Goal: Task Accomplishment & Management: Manage account settings

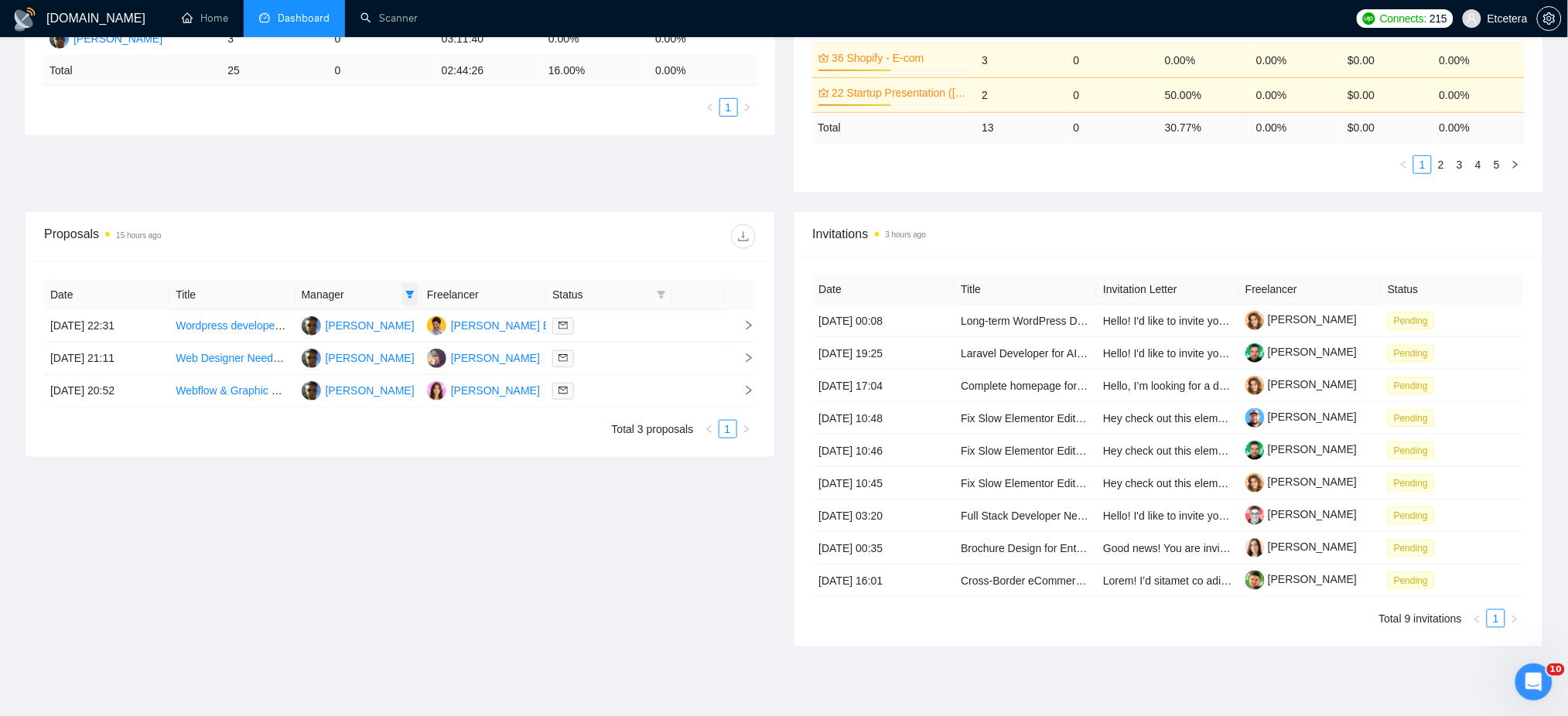
click at [411, 296] on icon "filter" at bounding box center [410, 295] width 9 height 9
click at [344, 375] on span "Tatyana Tymofieieva" at bounding box center [358, 375] width 89 height 13
checkbox input "true"
click at [490, 264] on div "Date Title Manager Freelancer Status 09 Sep, 2025 22:31 Wordpress developer to …" at bounding box center [400, 359] width 749 height 196
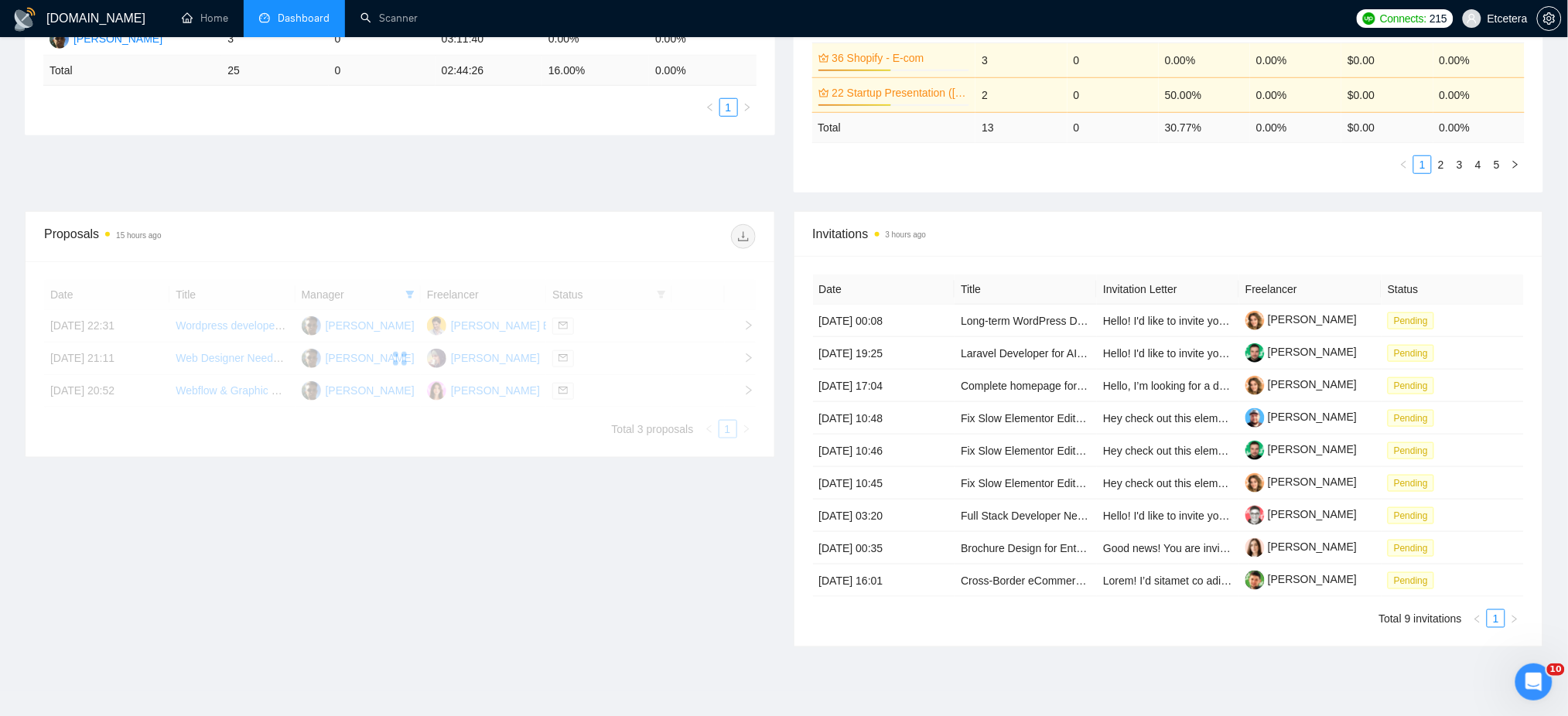
click at [406, 303] on div at bounding box center [399, 359] width 711 height 158
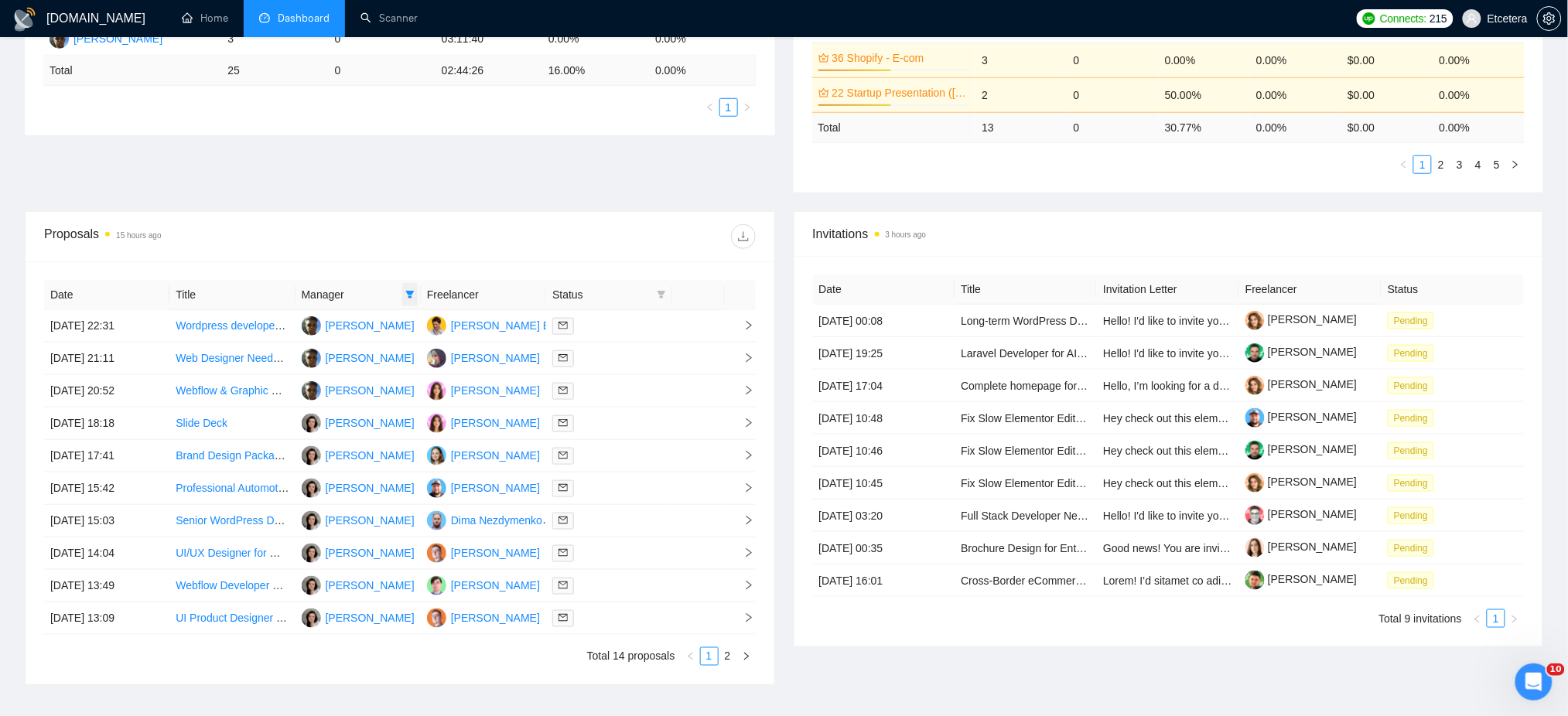
click at [409, 296] on icon "filter" at bounding box center [410, 295] width 9 height 9
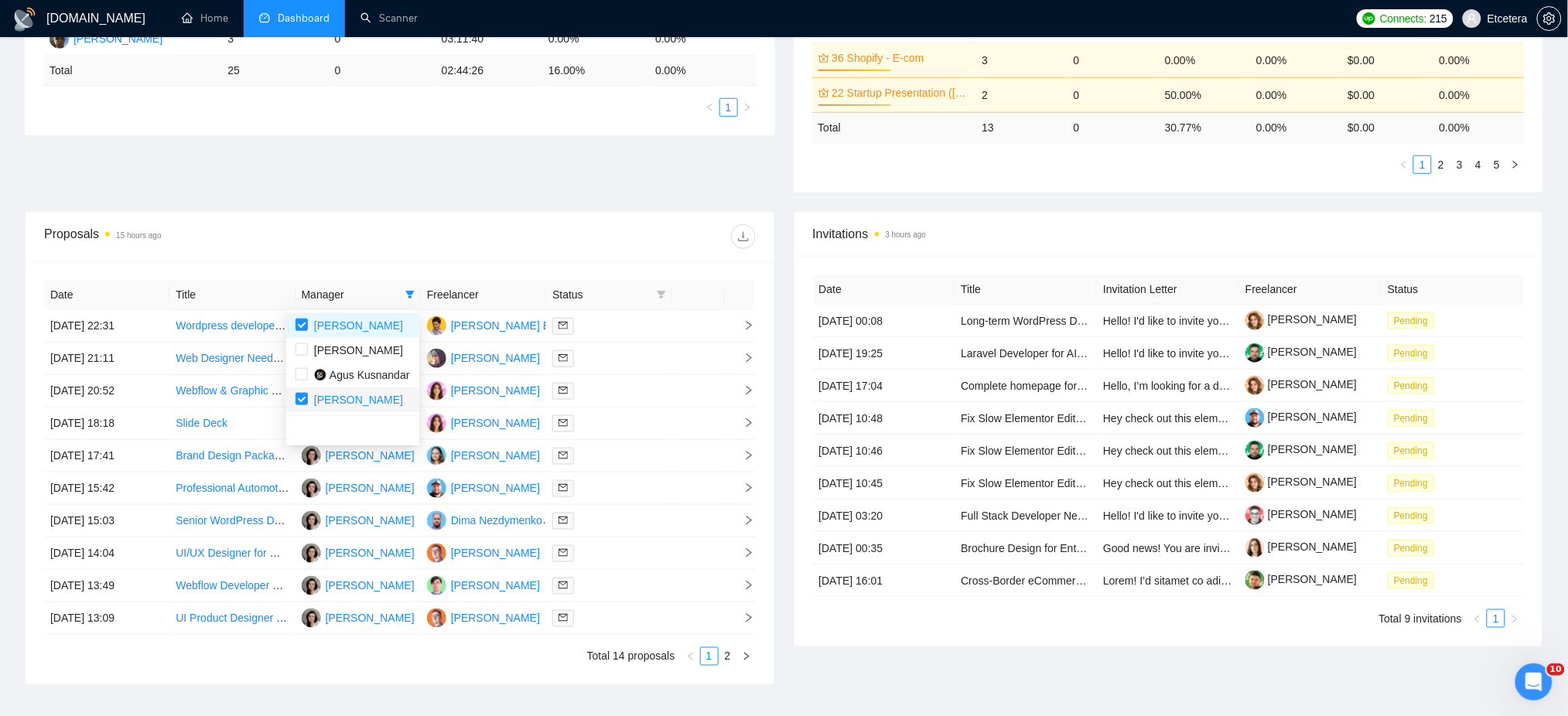
click at [327, 395] on span "Anton Pivnyk" at bounding box center [358, 400] width 89 height 13
checkbox input "false"
click at [467, 244] on div at bounding box center [578, 237] width 356 height 25
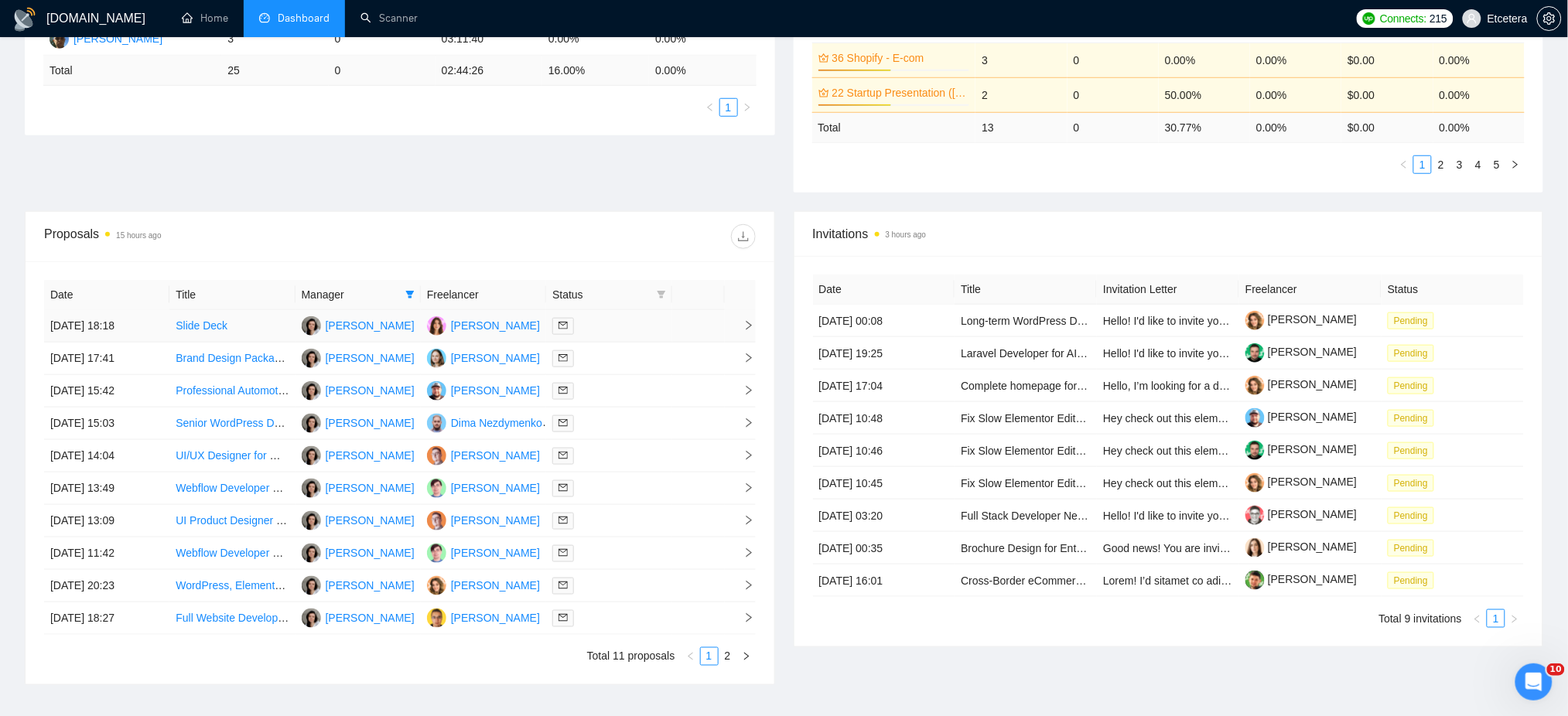
click at [675, 321] on td at bounding box center [698, 325] width 53 height 32
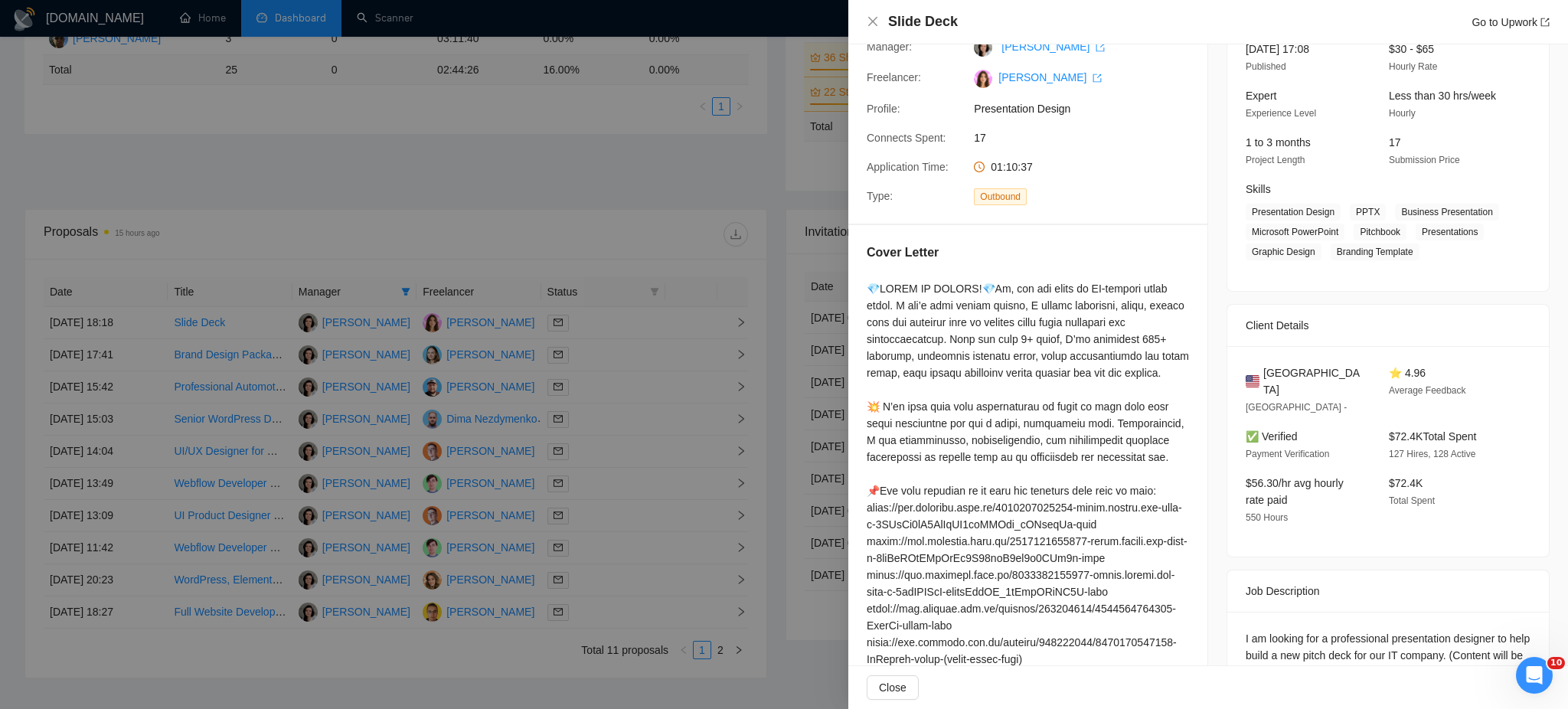
scroll to position [203, 0]
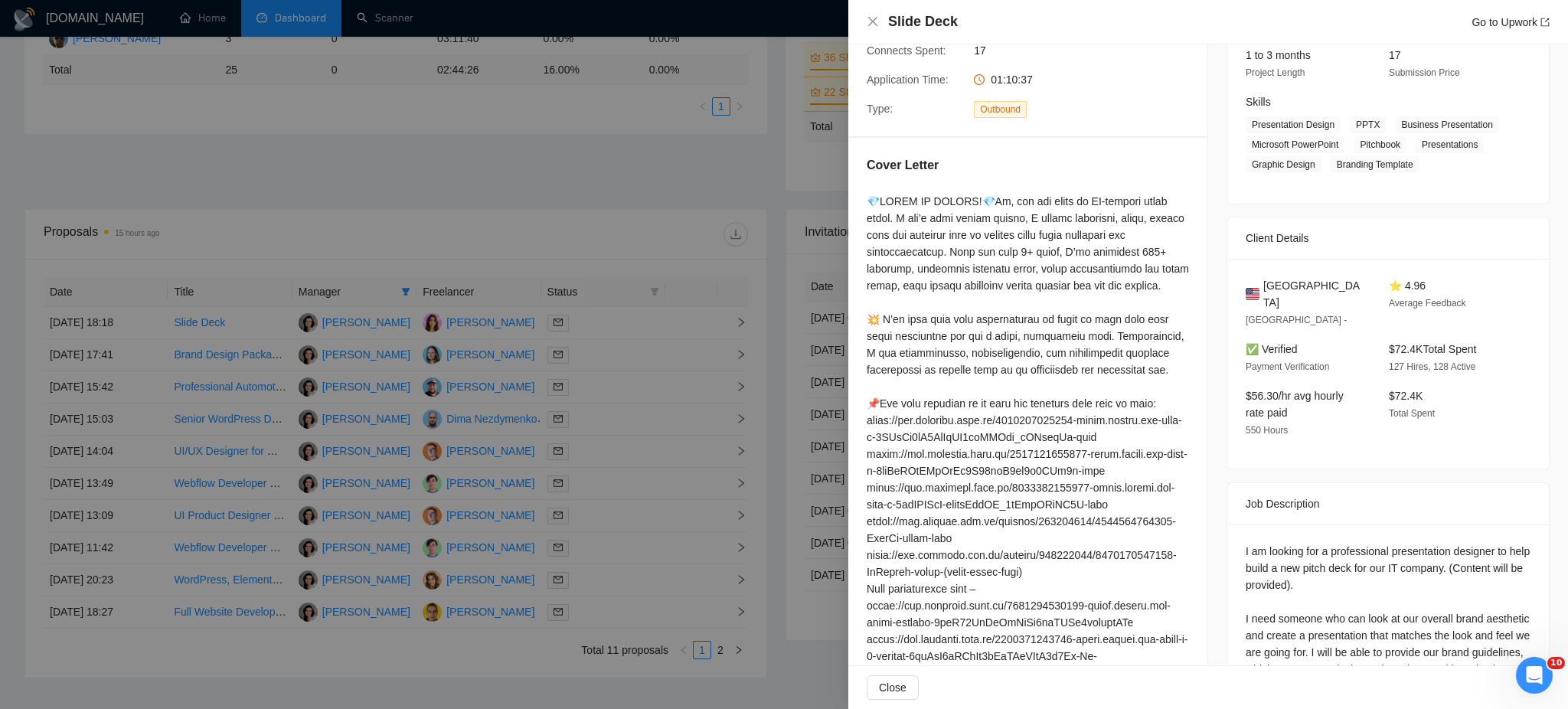
click at [598, 360] on div at bounding box center [784, 354] width 1568 height 709
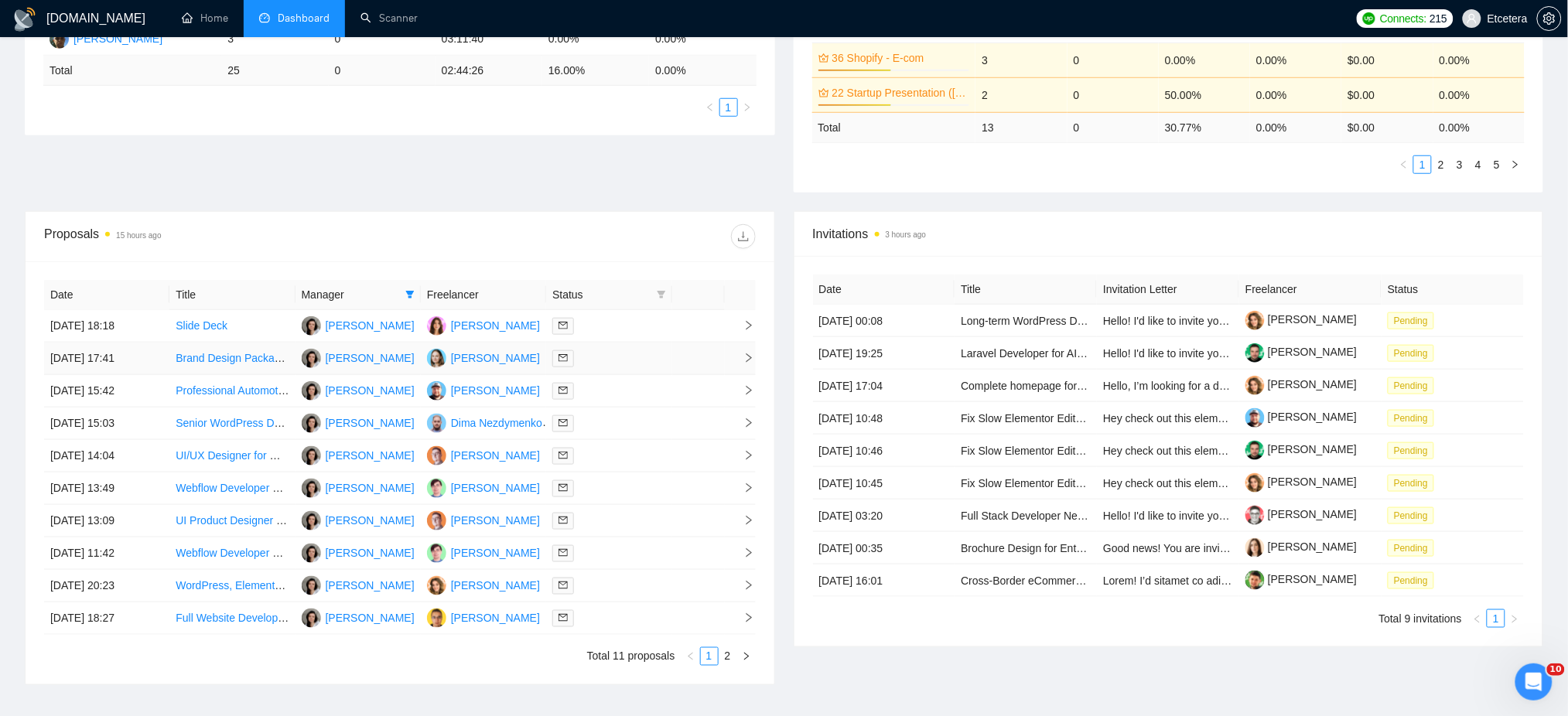
click at [612, 360] on div at bounding box center [609, 358] width 113 height 18
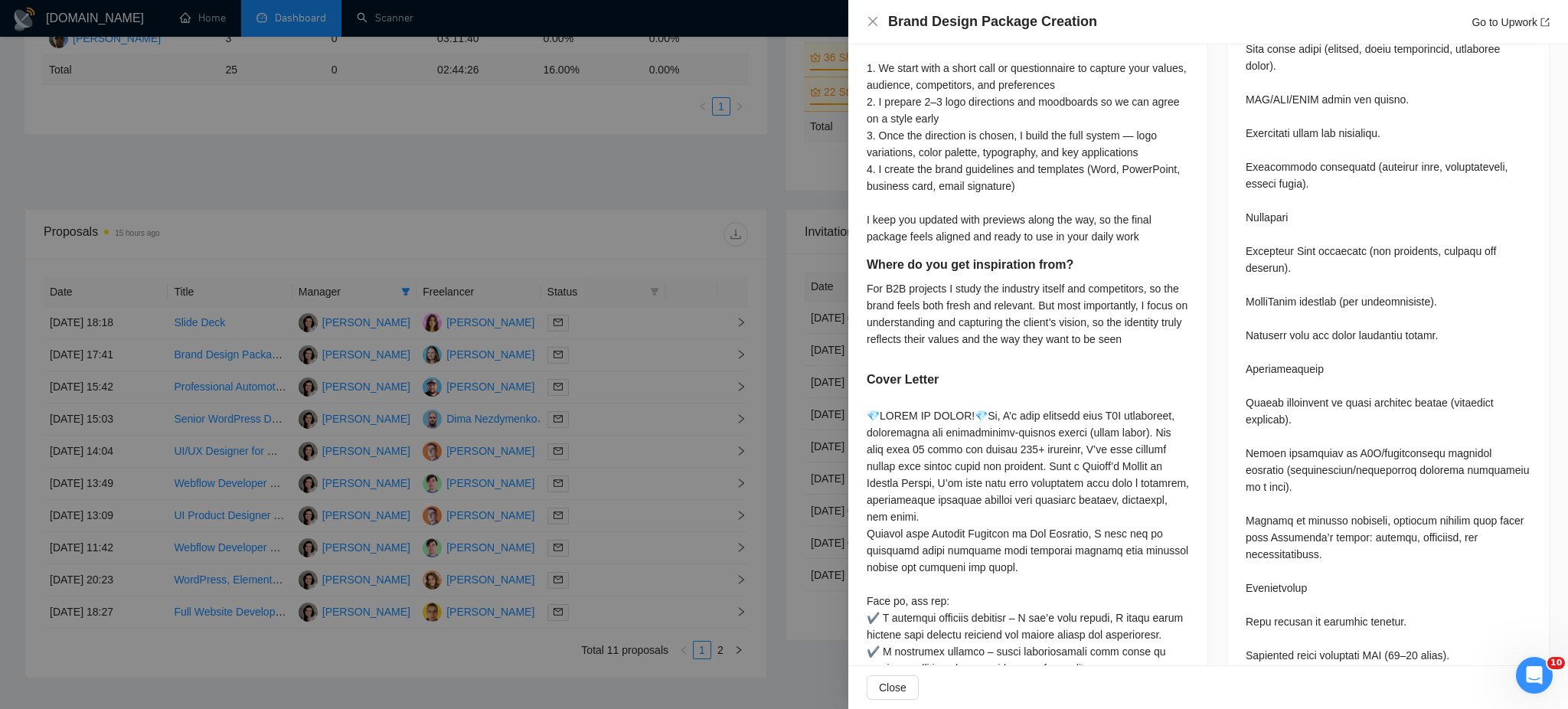
scroll to position [1532, 0]
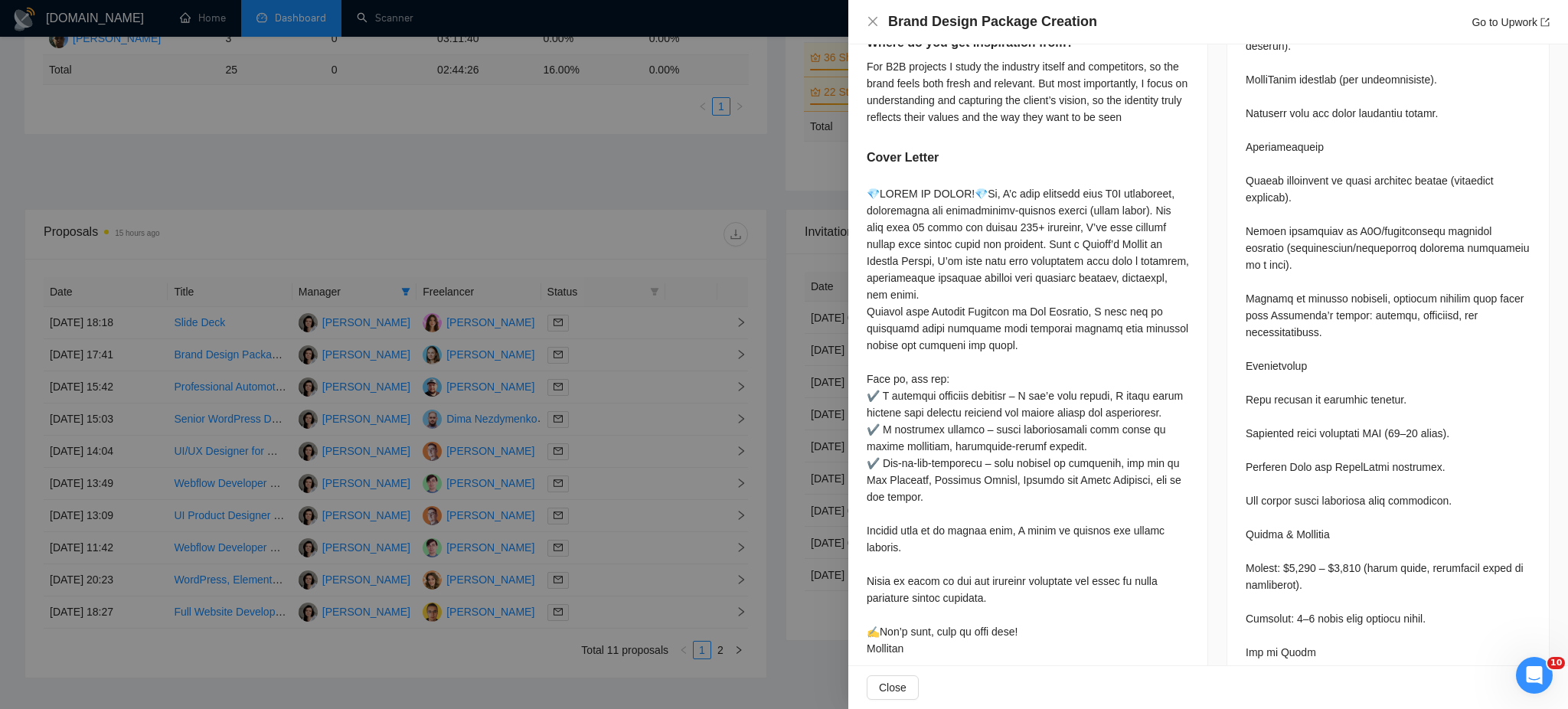
click at [616, 387] on div at bounding box center [784, 354] width 1568 height 709
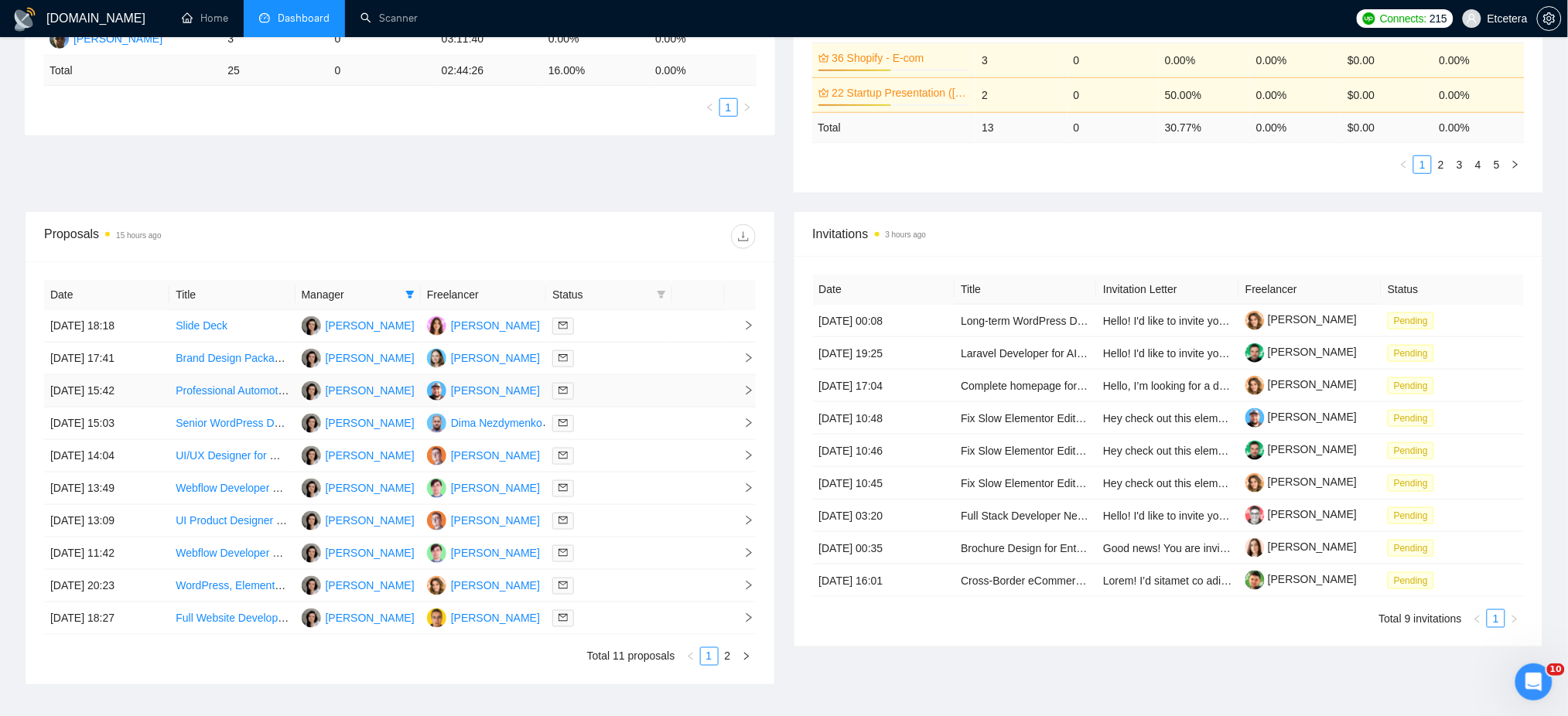
click at [622, 391] on div at bounding box center [609, 391] width 113 height 18
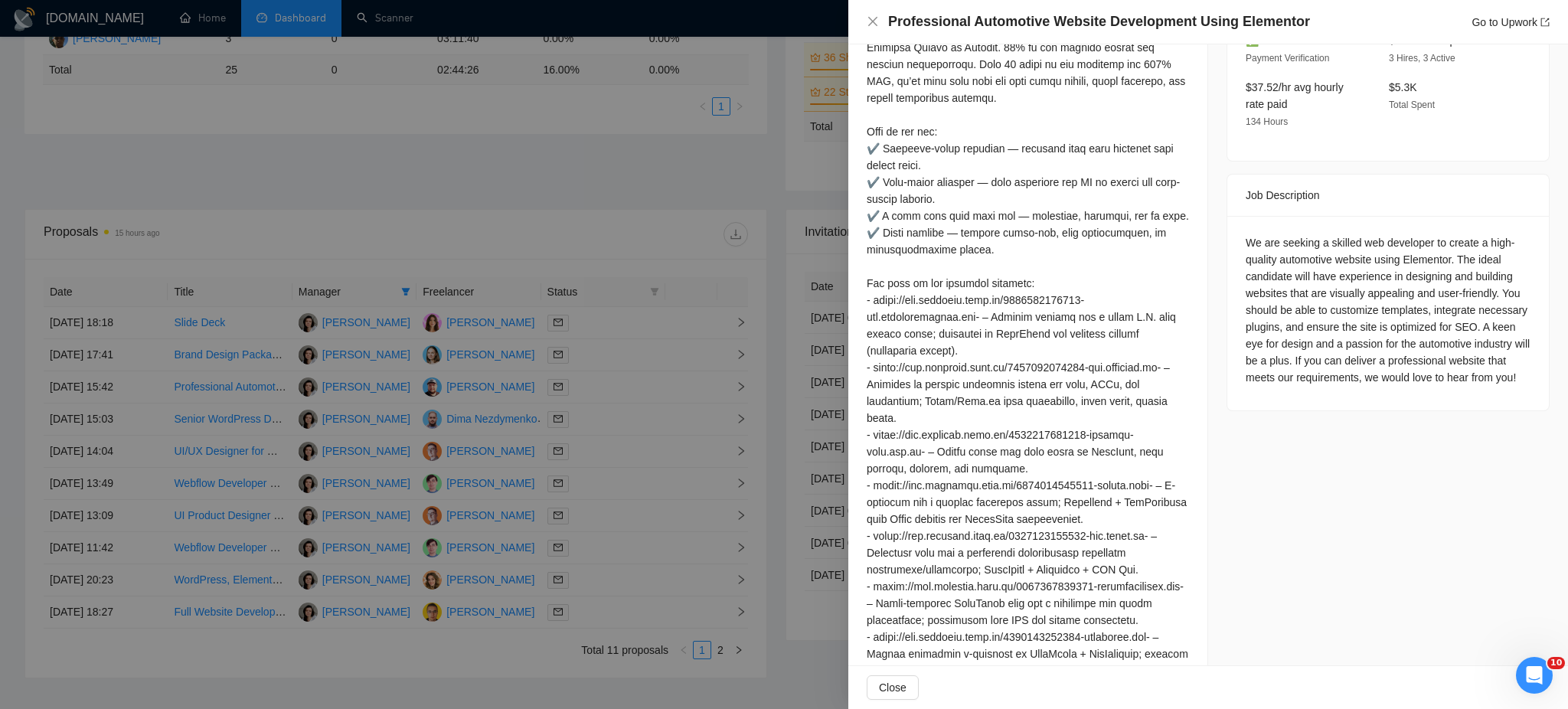
scroll to position [186, 0]
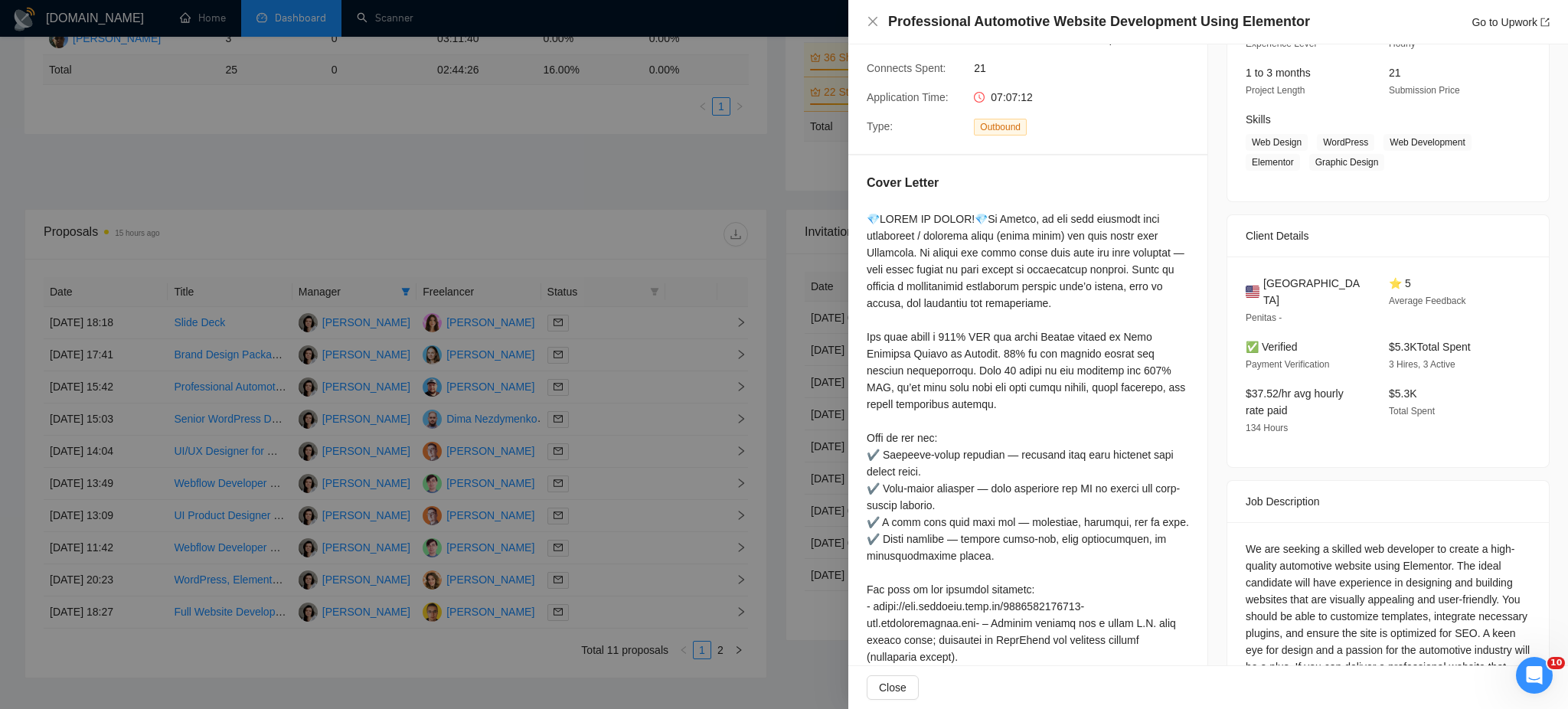
click at [589, 421] on div at bounding box center [784, 354] width 1568 height 709
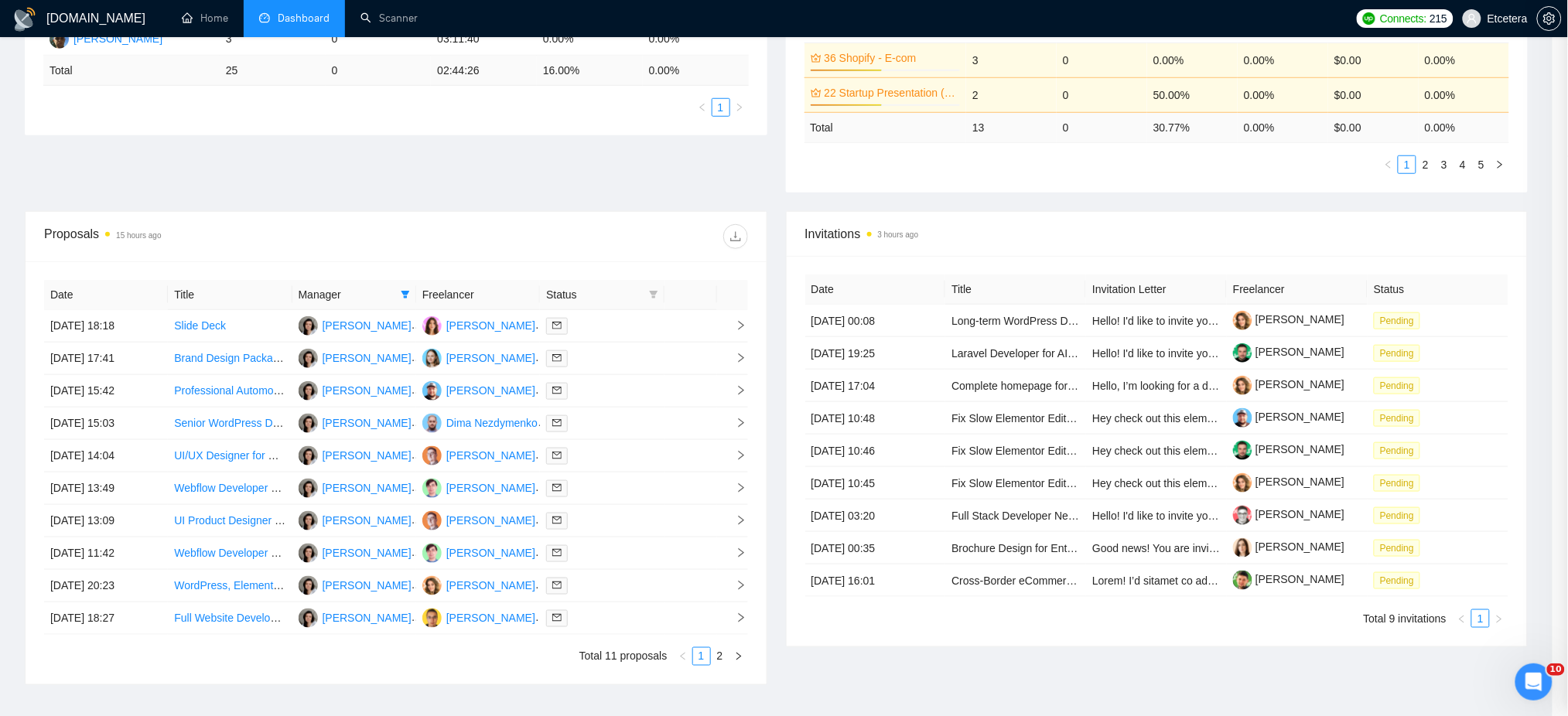
click at [598, 428] on div at bounding box center [602, 423] width 111 height 18
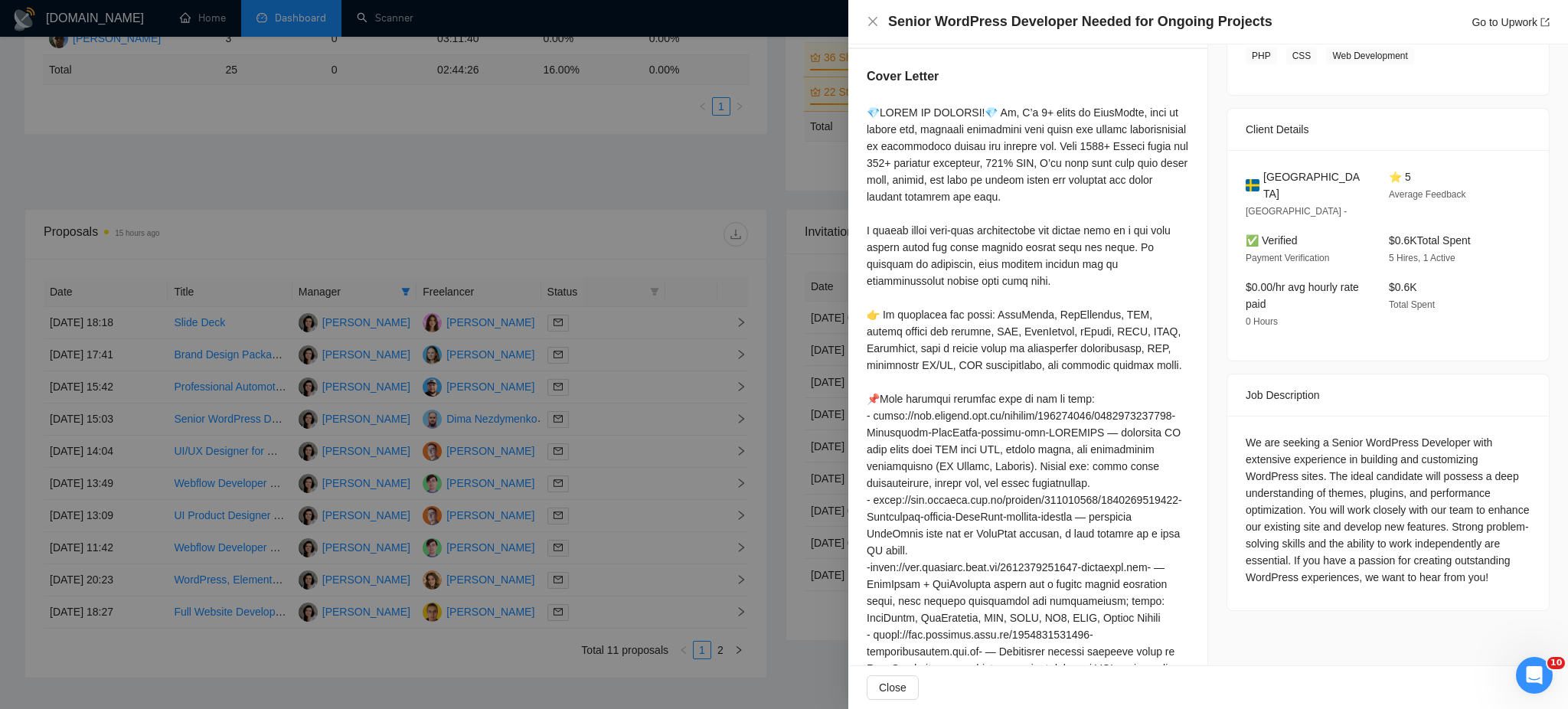
scroll to position [257, 0]
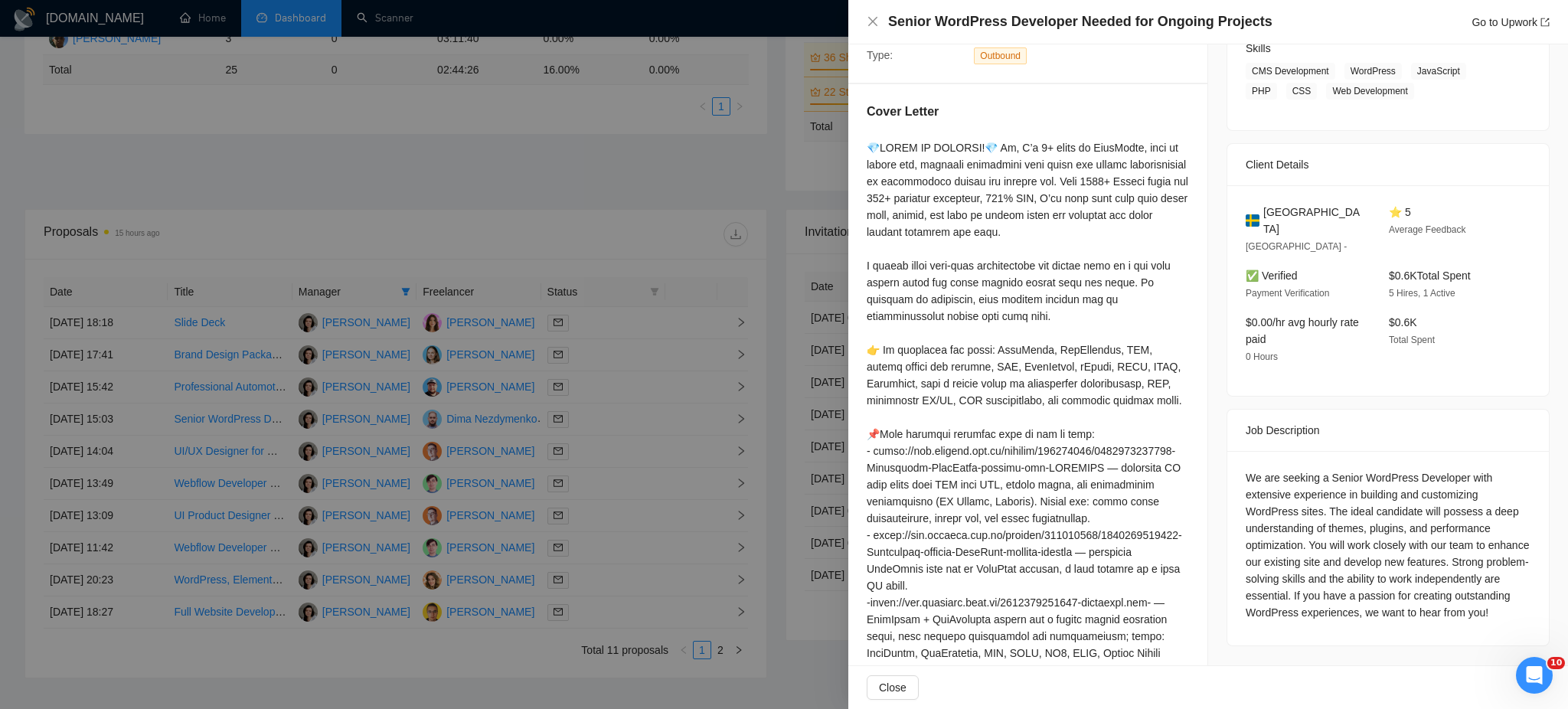
click at [588, 447] on div at bounding box center [784, 354] width 1568 height 709
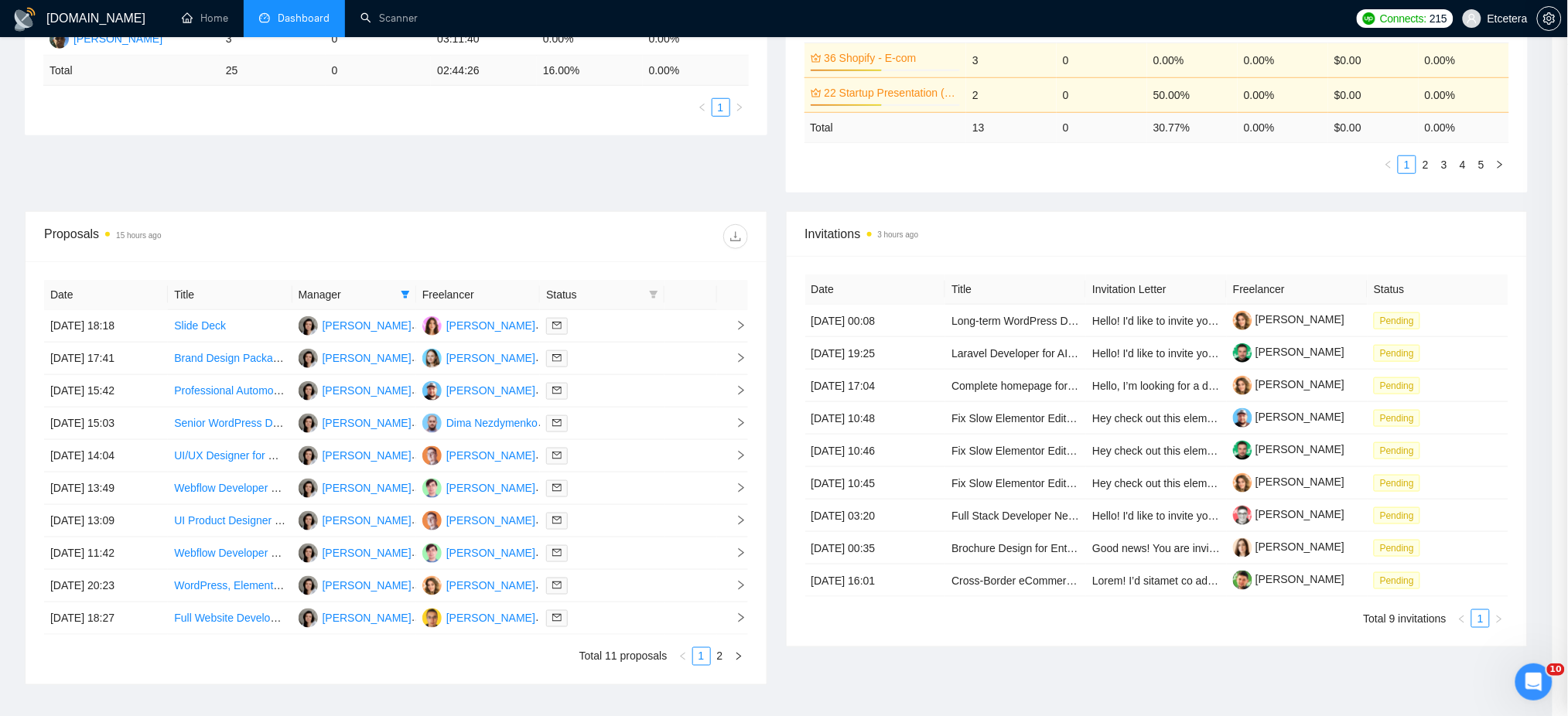
click at [595, 452] on div at bounding box center [602, 456] width 111 height 18
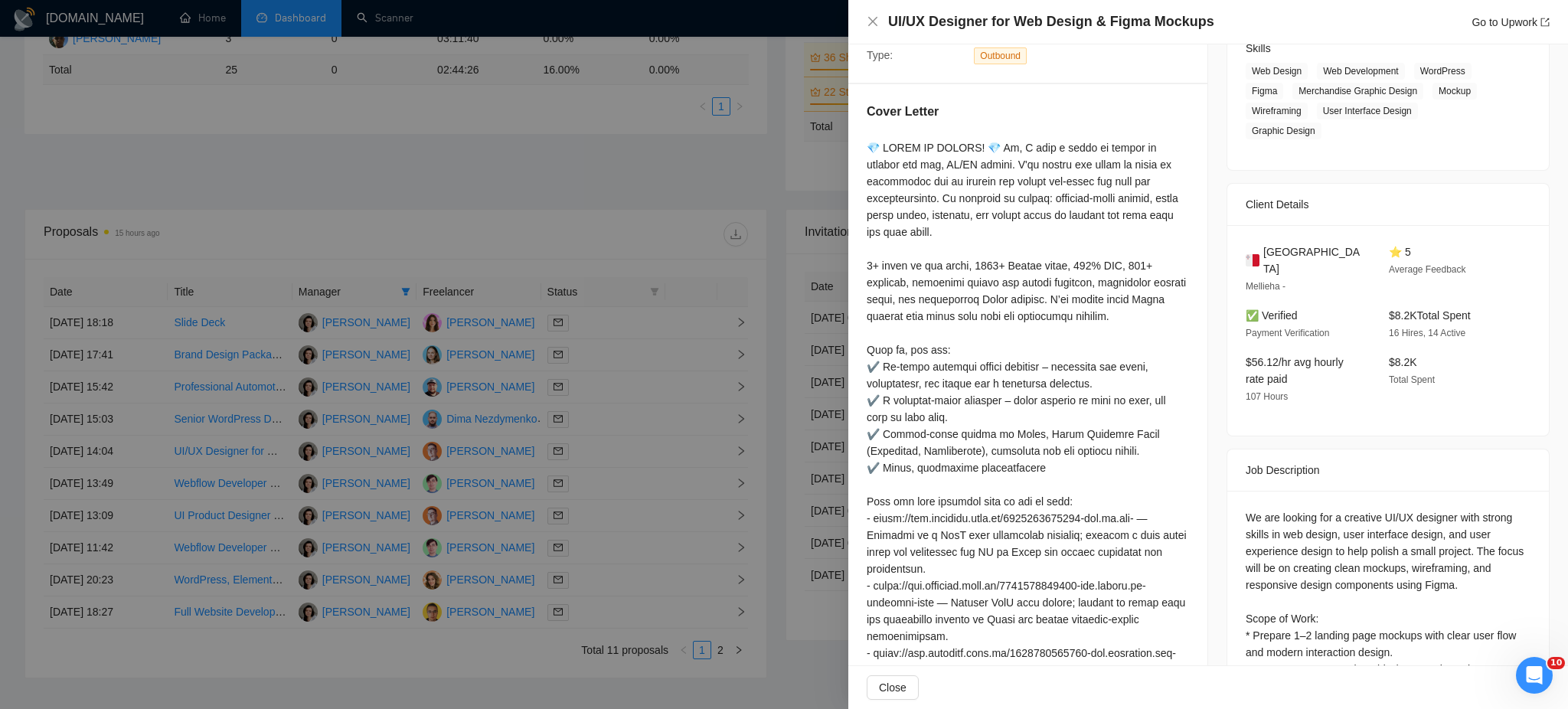
click at [580, 486] on div at bounding box center [784, 354] width 1568 height 709
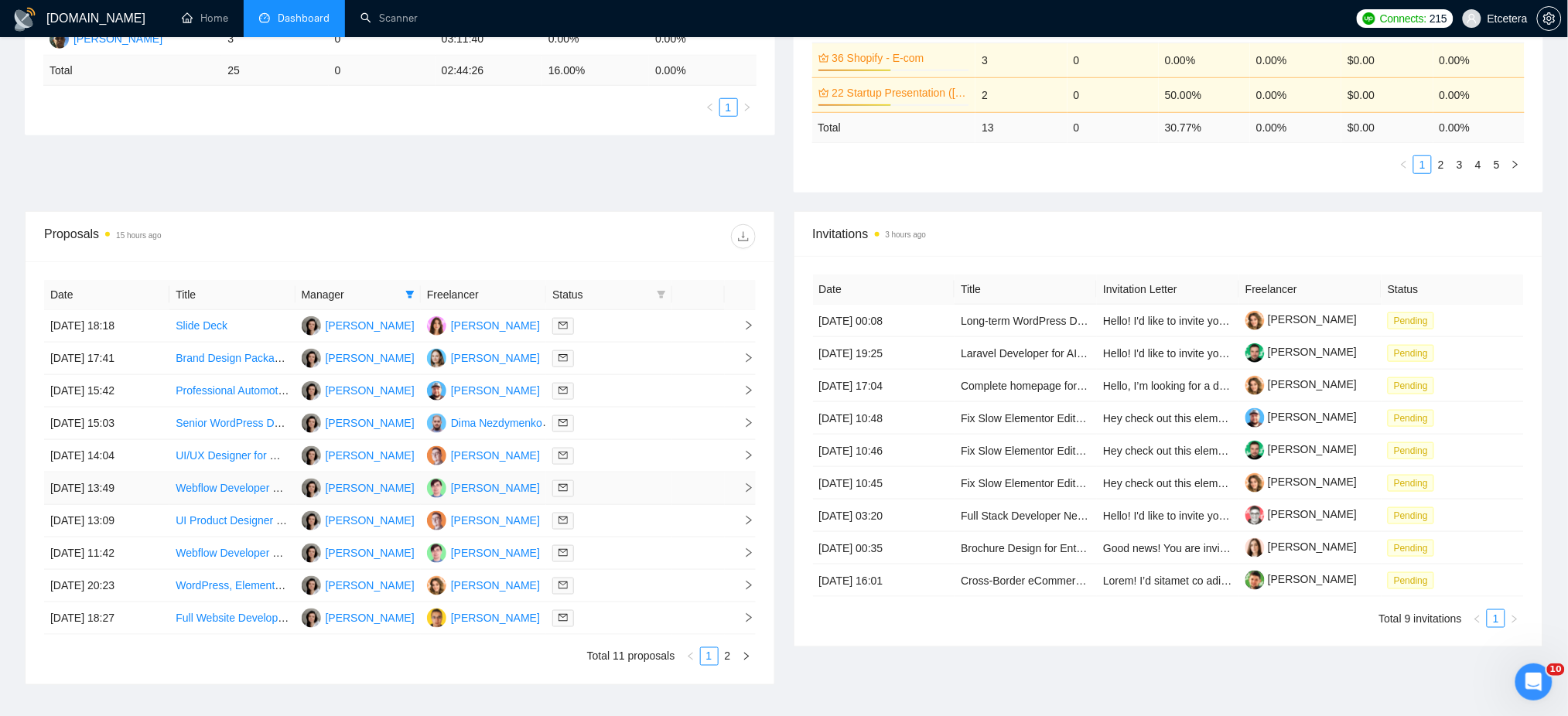
click at [591, 490] on div at bounding box center [609, 488] width 113 height 18
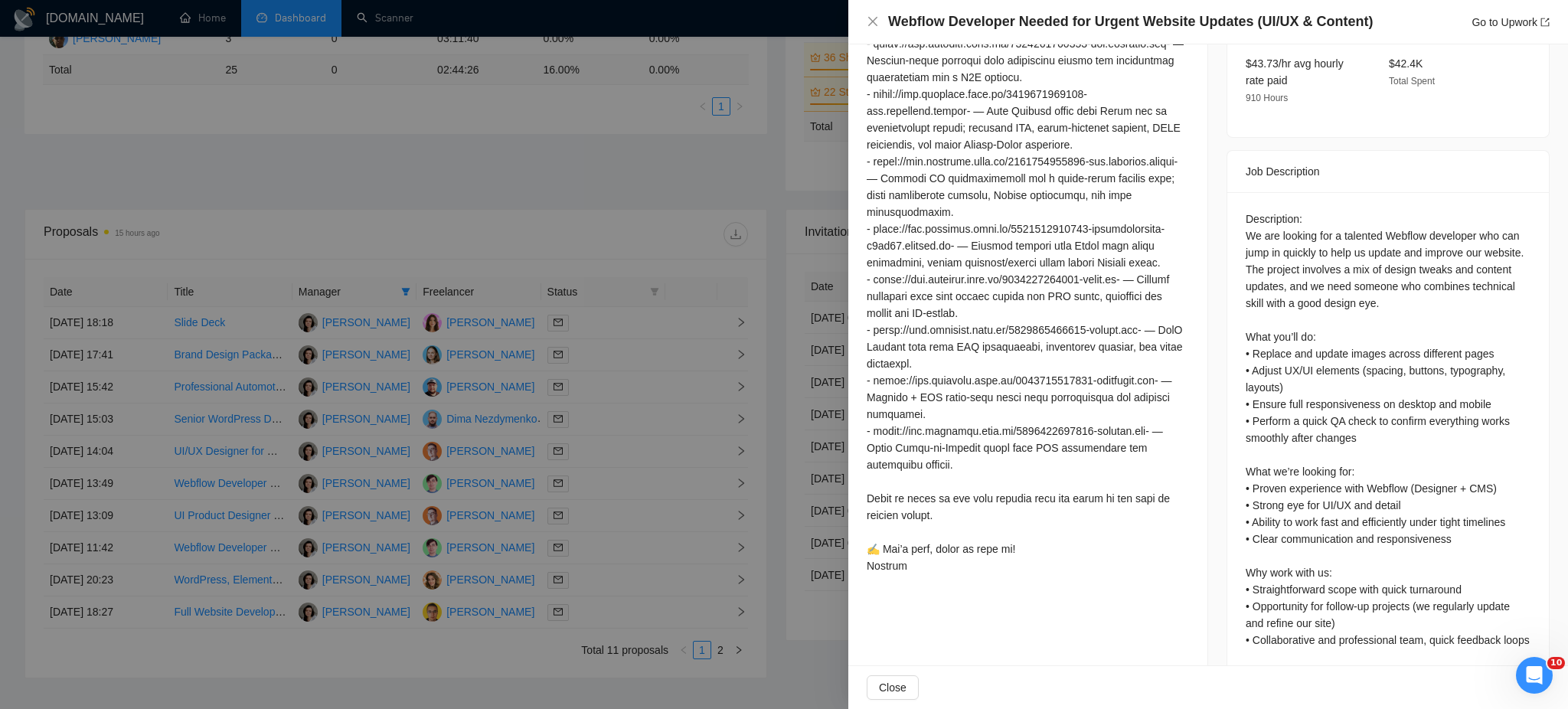
scroll to position [523, 0]
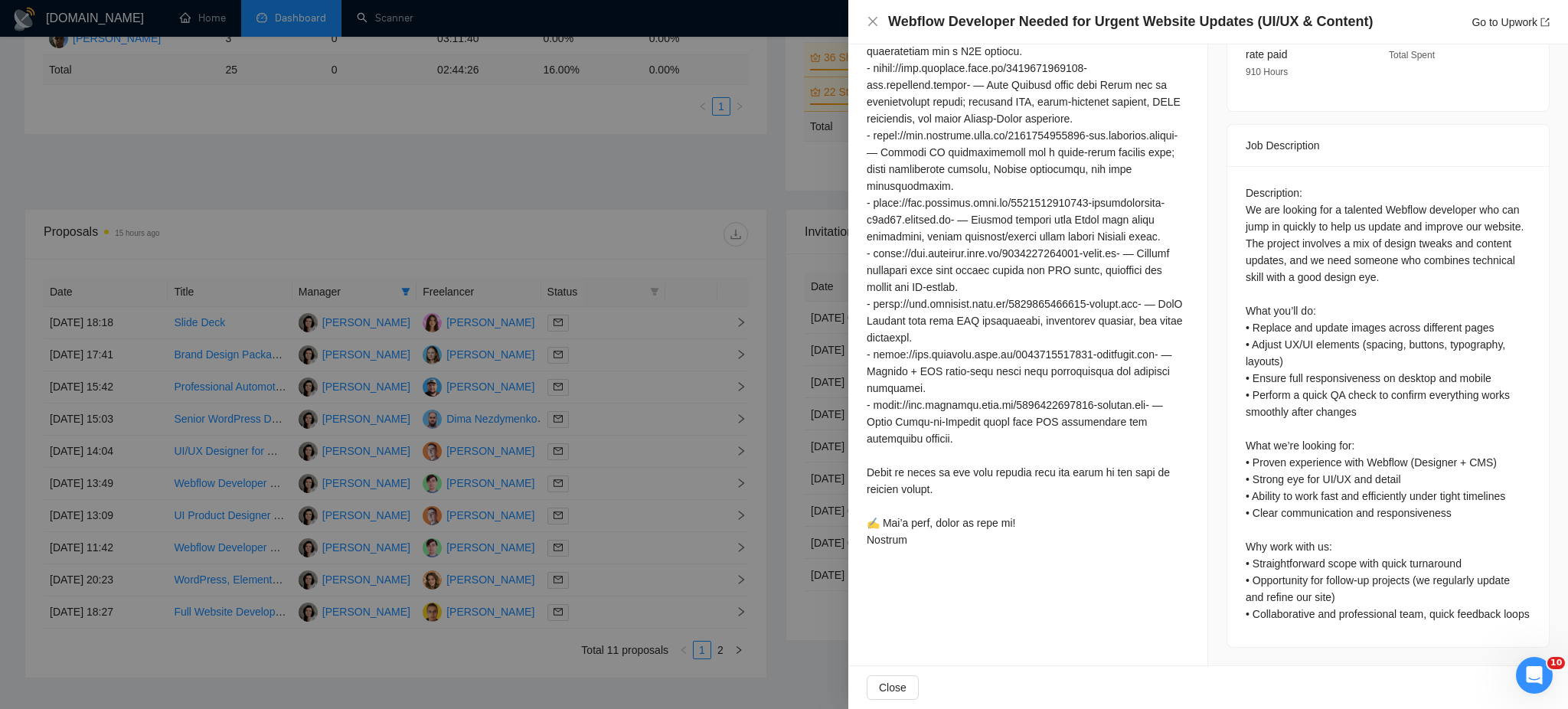
click at [594, 515] on div at bounding box center [784, 354] width 1568 height 709
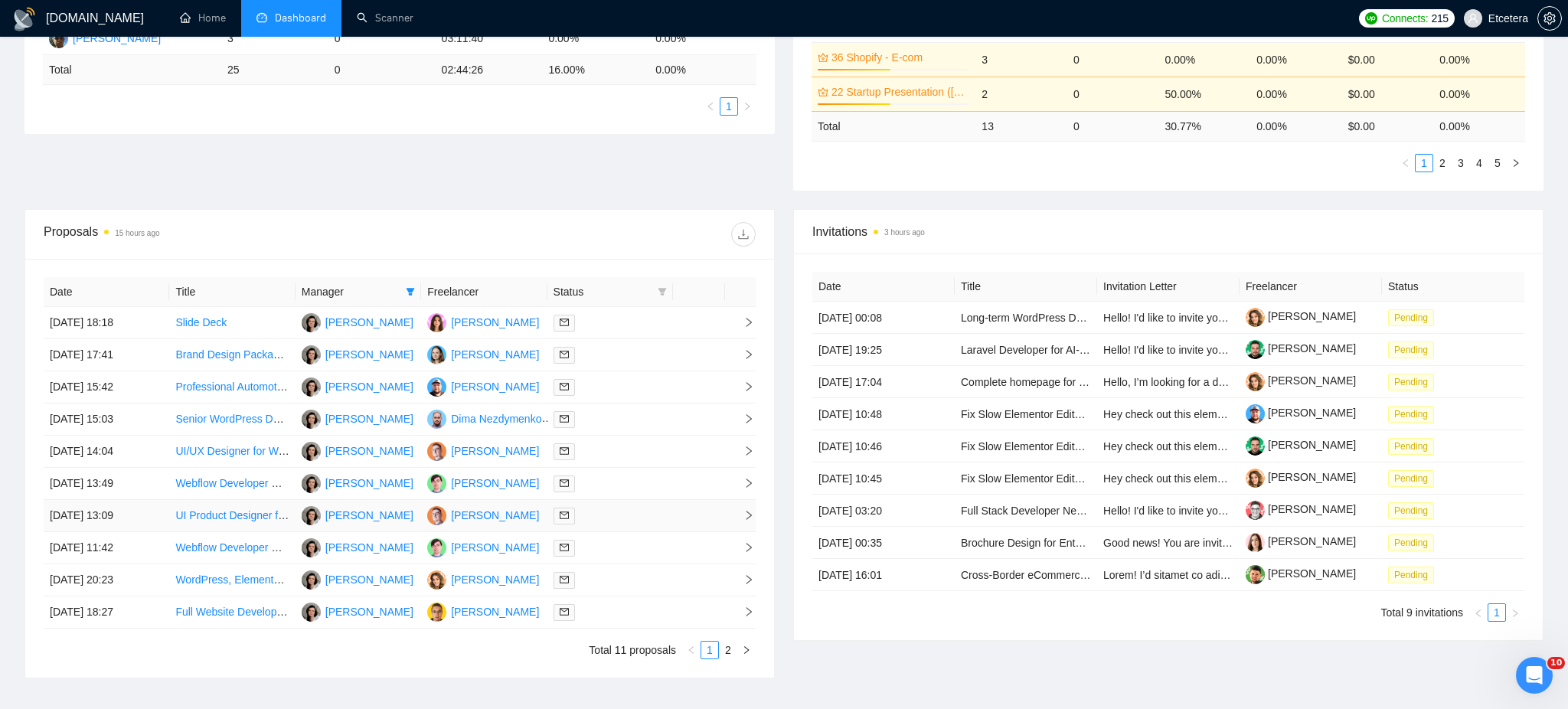
click at [595, 516] on div at bounding box center [610, 516] width 113 height 18
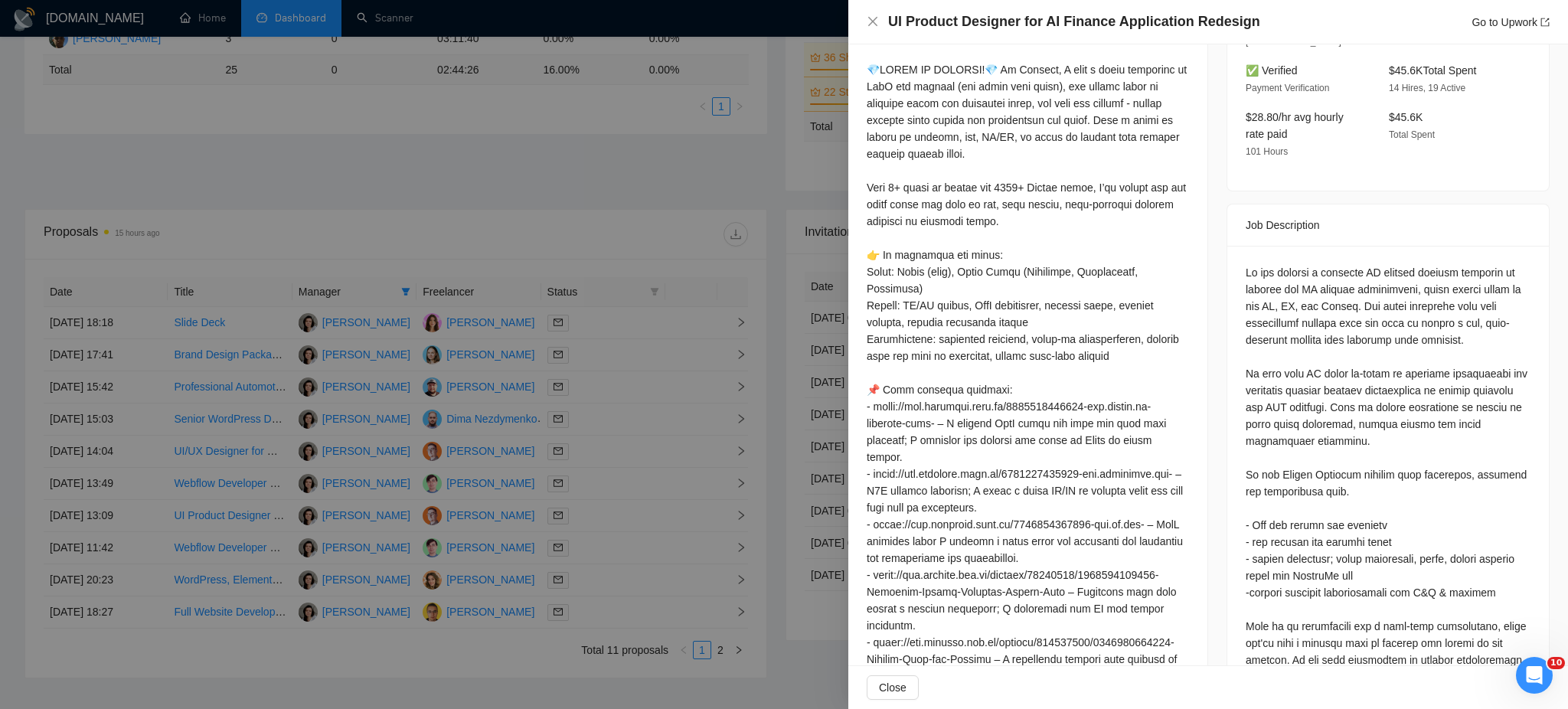
click at [581, 544] on div at bounding box center [784, 354] width 1568 height 709
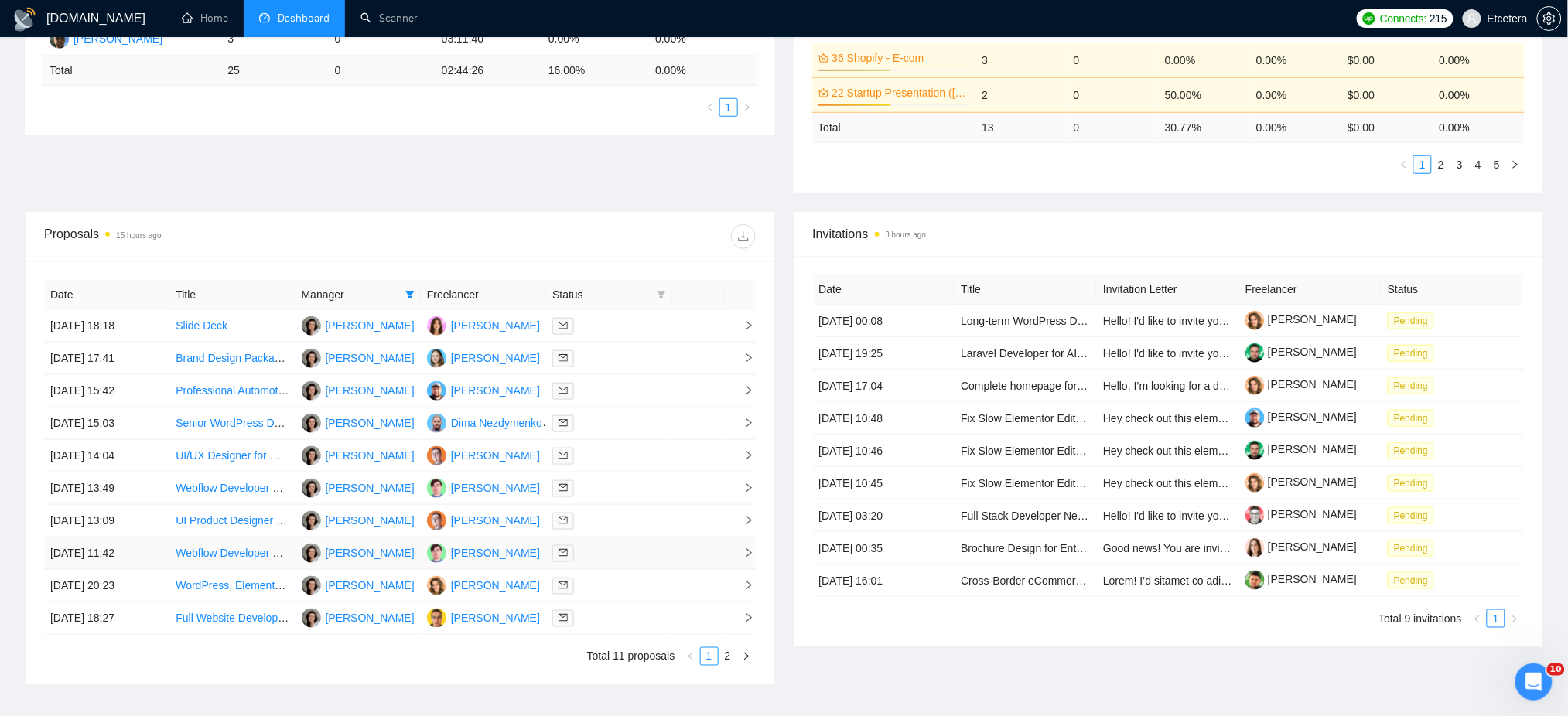
click at [584, 548] on div at bounding box center [609, 553] width 113 height 18
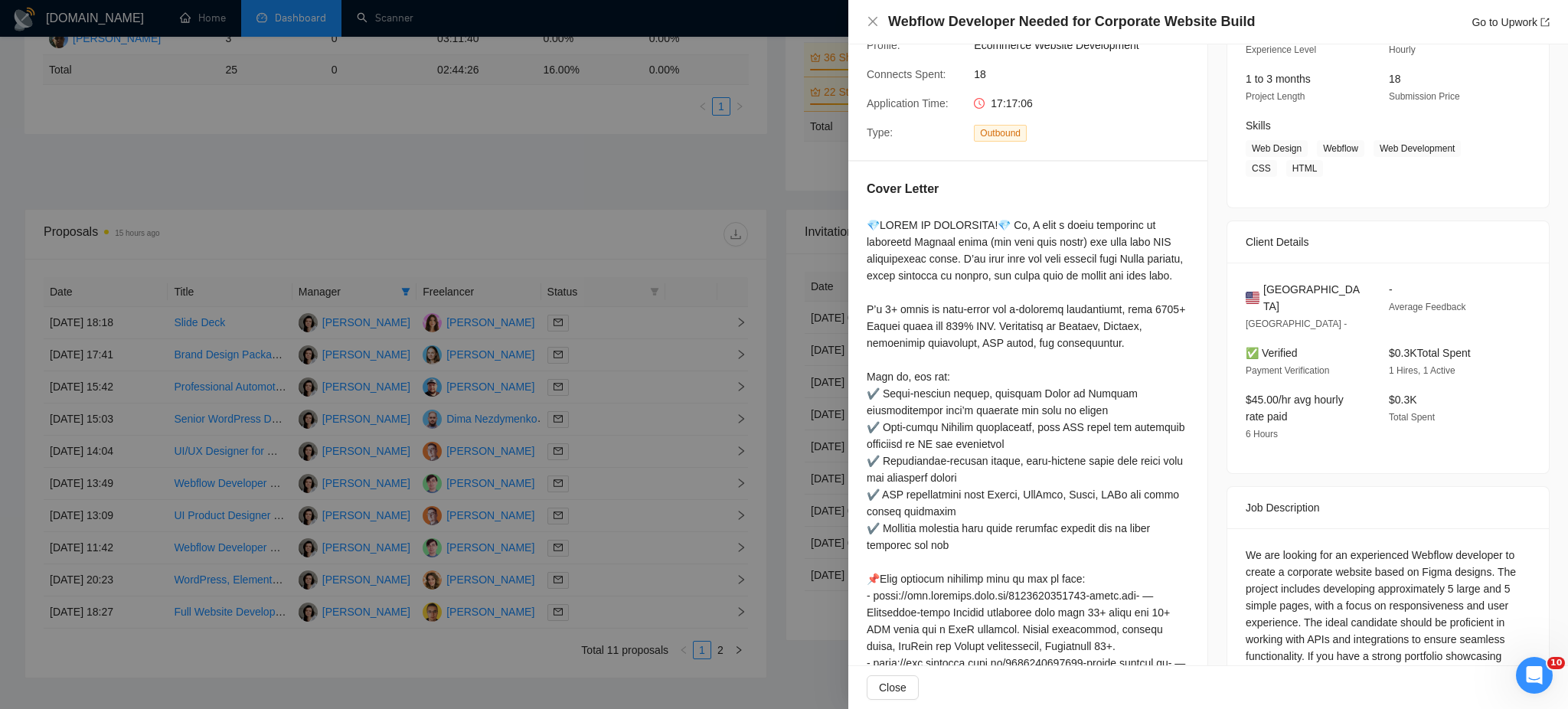
scroll to position [216, 0]
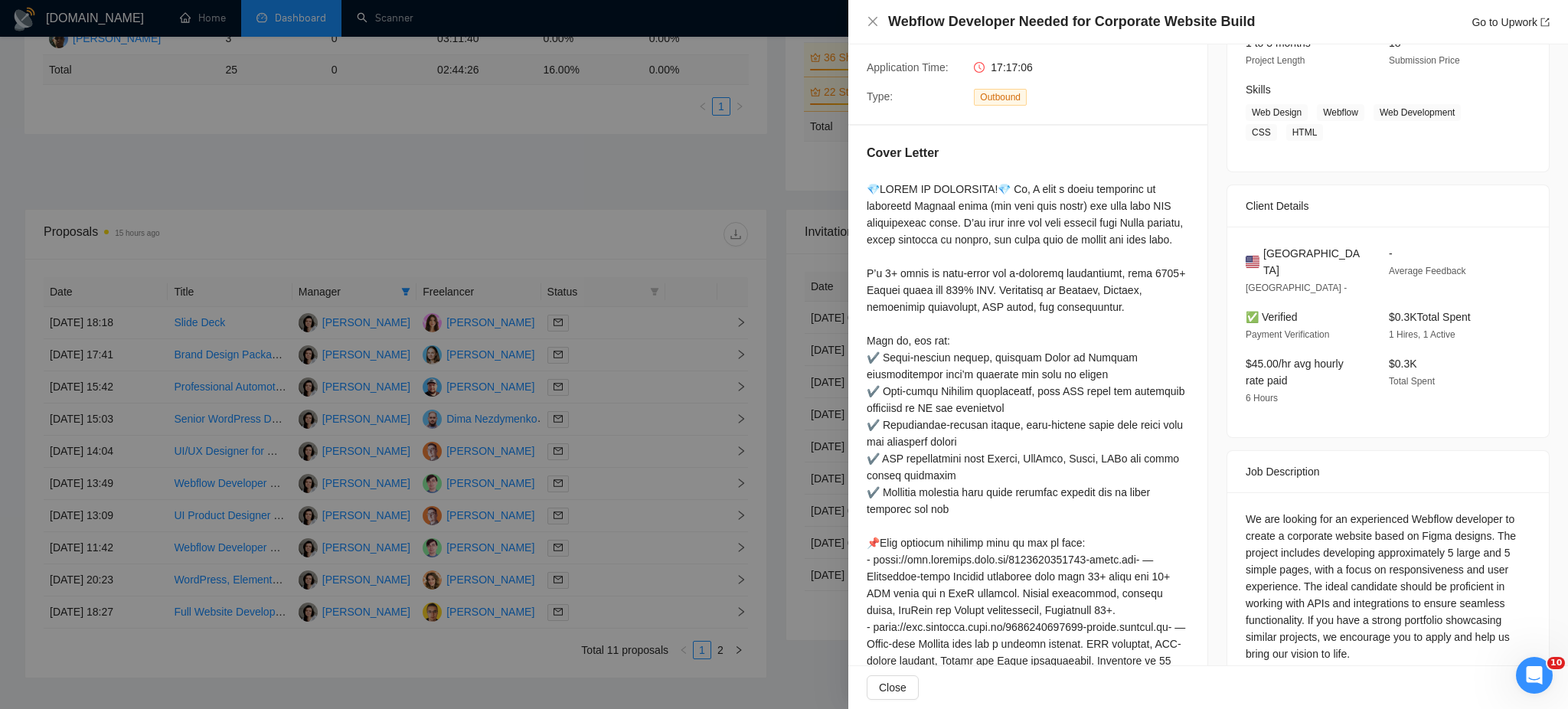
click at [580, 585] on div at bounding box center [784, 354] width 1568 height 709
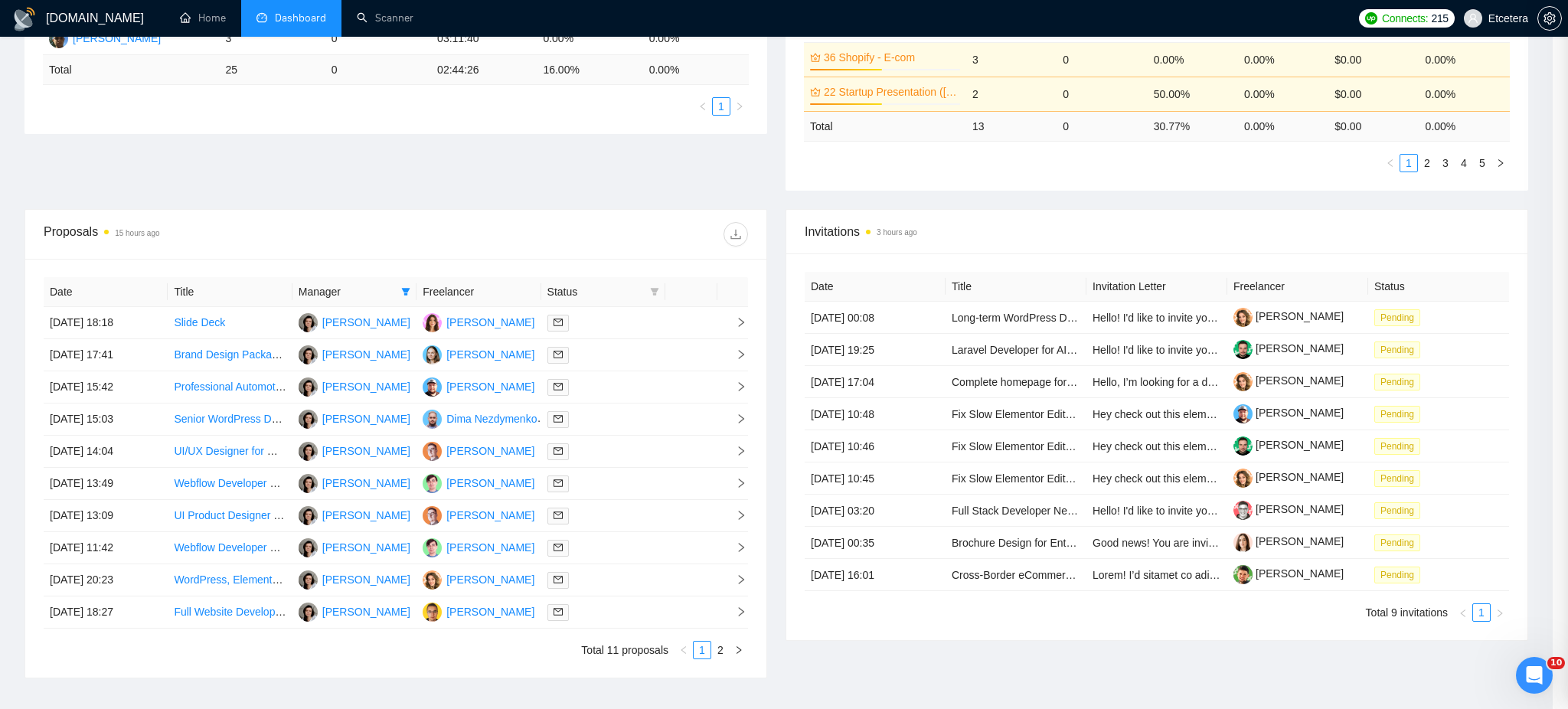
click at [585, 585] on div at bounding box center [603, 580] width 112 height 18
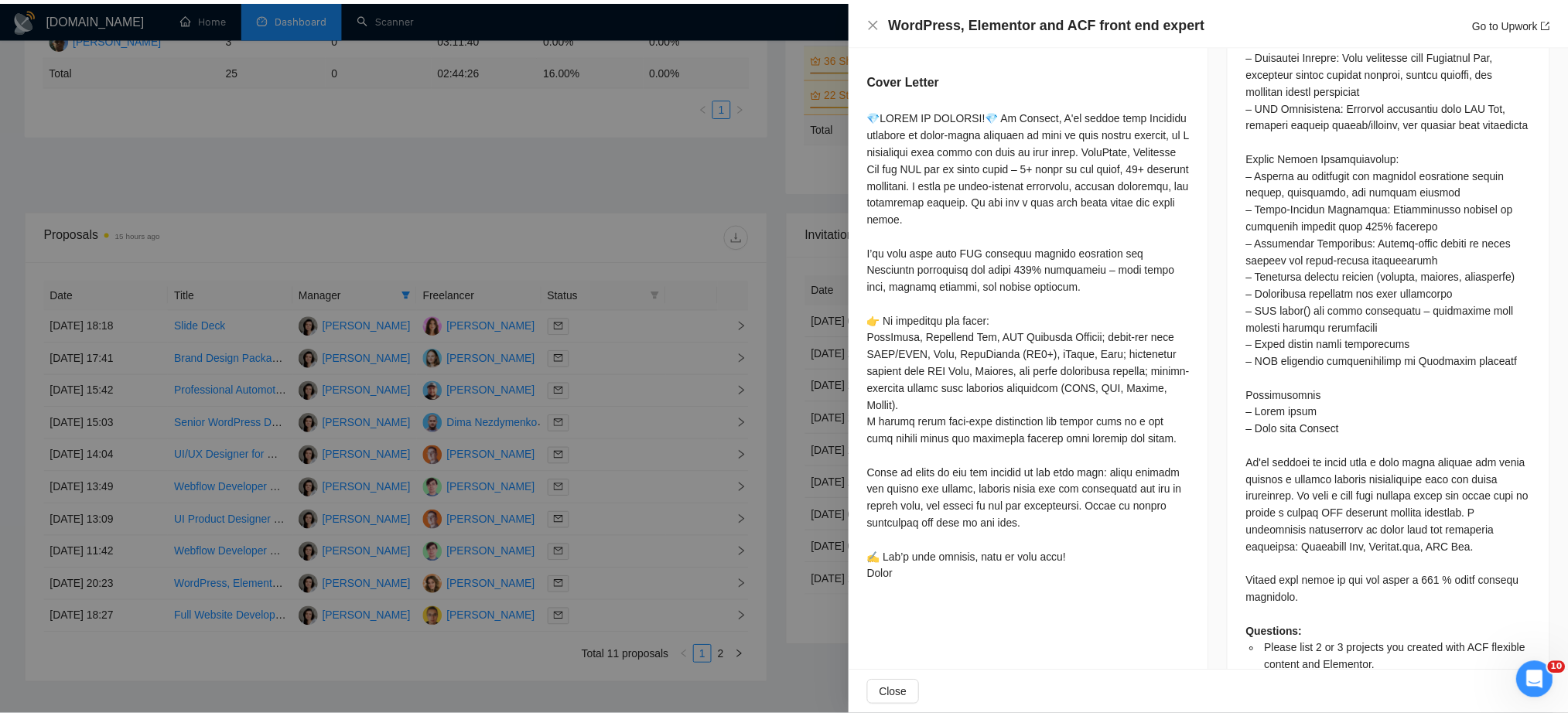
scroll to position [875, 0]
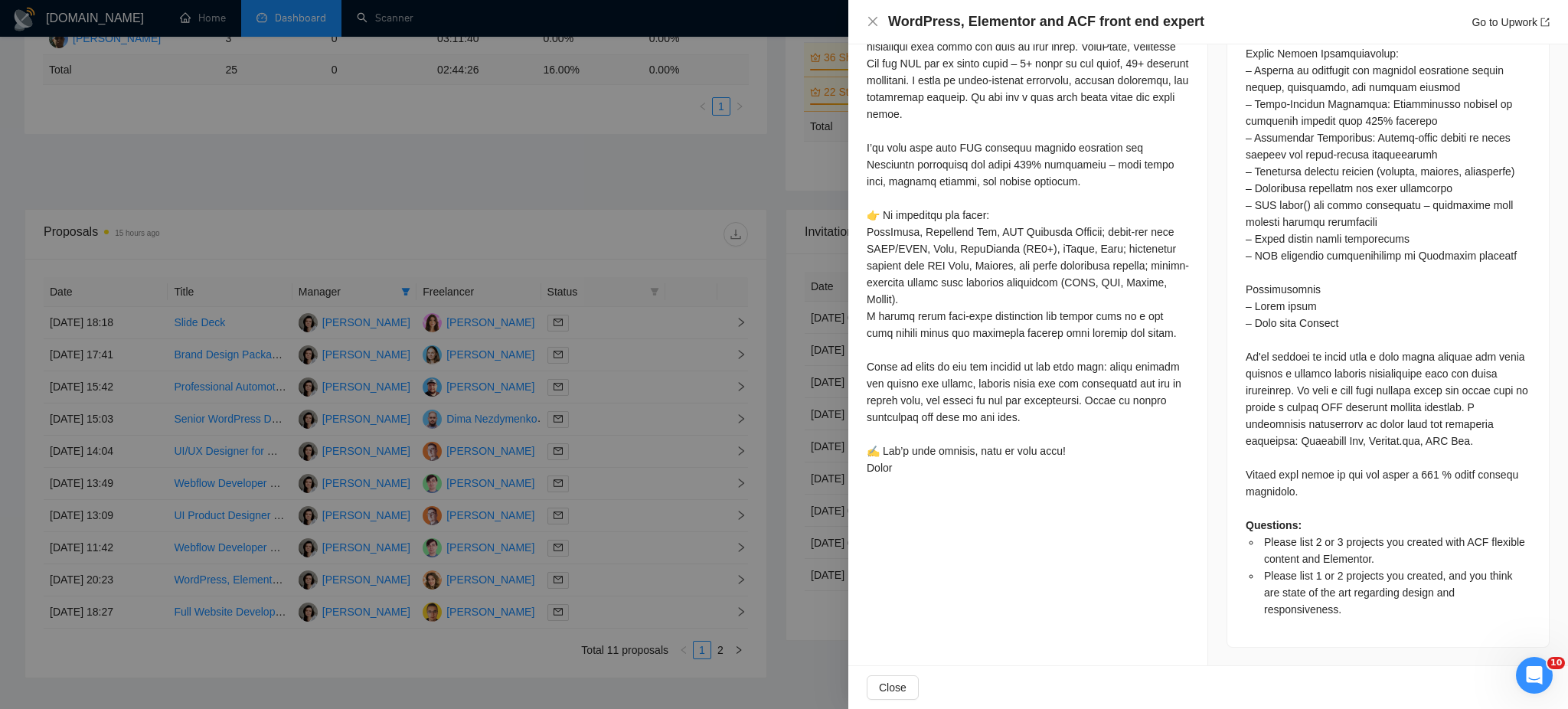
click at [591, 618] on div at bounding box center [784, 354] width 1568 height 709
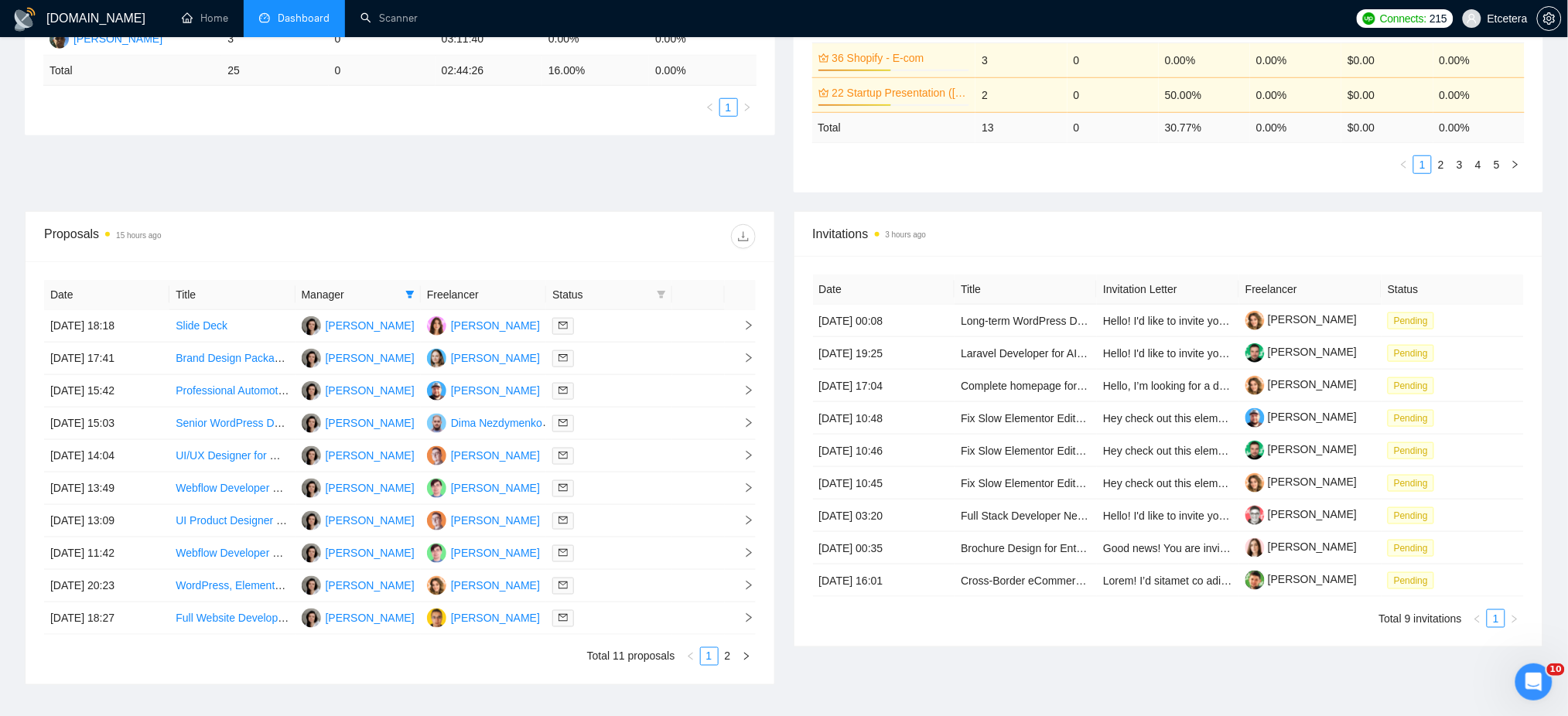
click at [598, 624] on div at bounding box center [609, 618] width 113 height 18
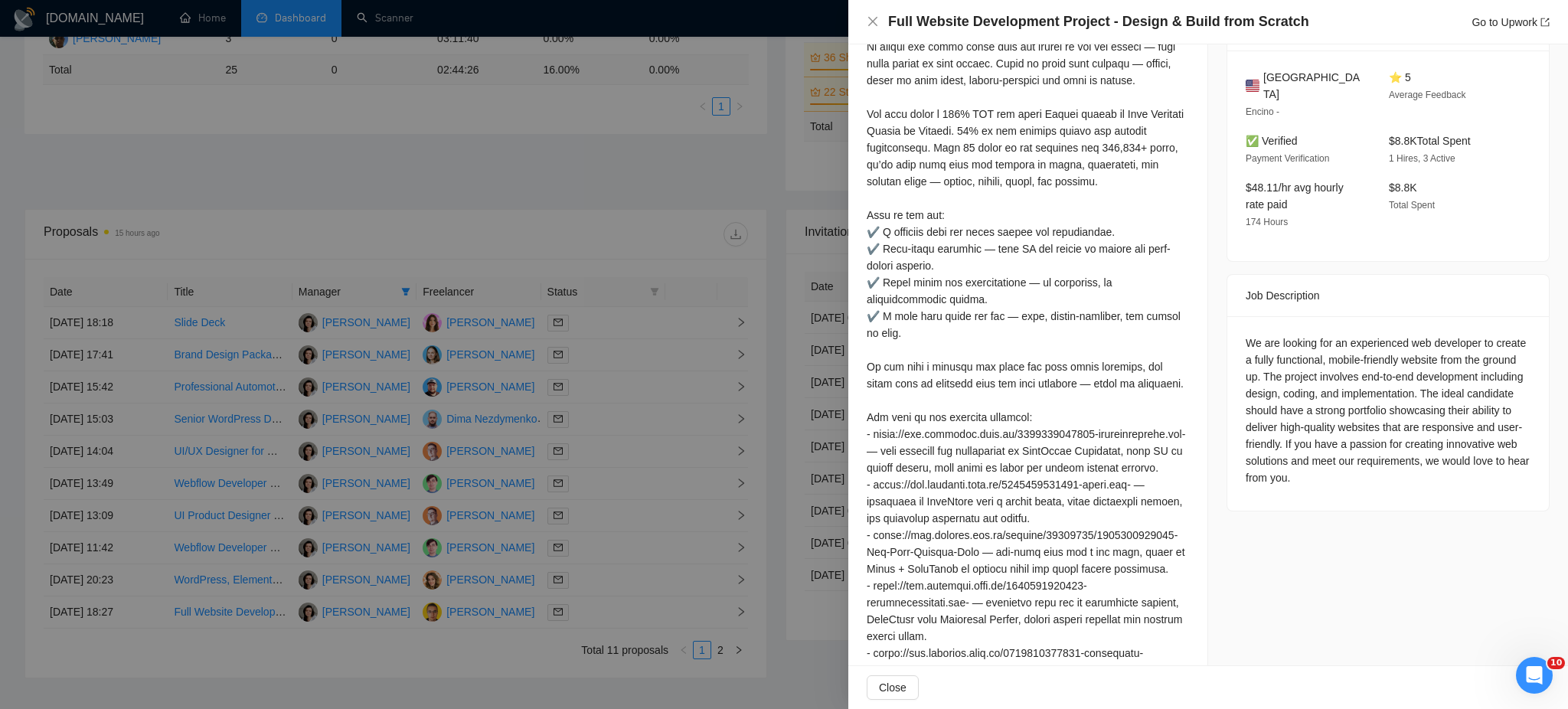
scroll to position [393, 0]
click at [720, 655] on div at bounding box center [784, 354] width 1568 height 709
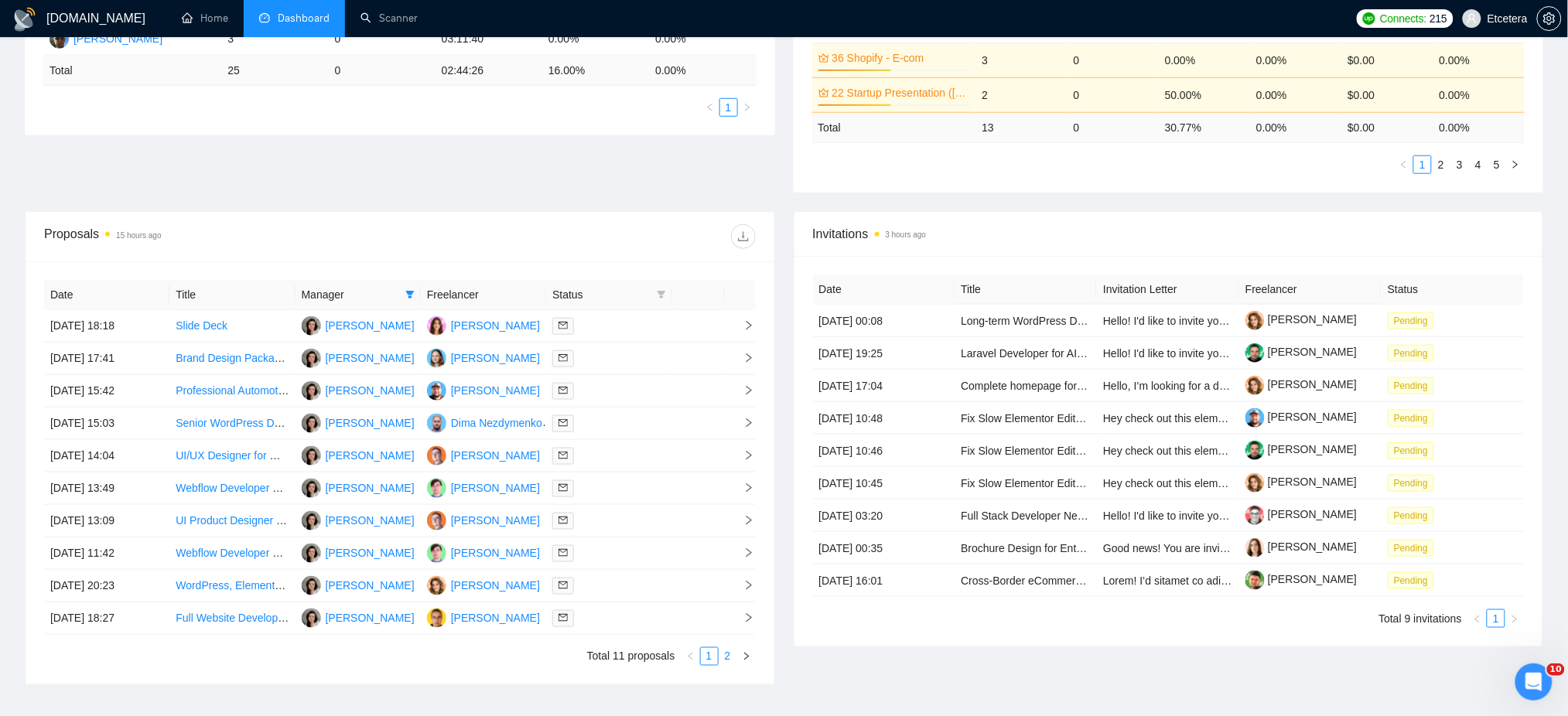
click at [731, 655] on link "2" at bounding box center [728, 656] width 17 height 17
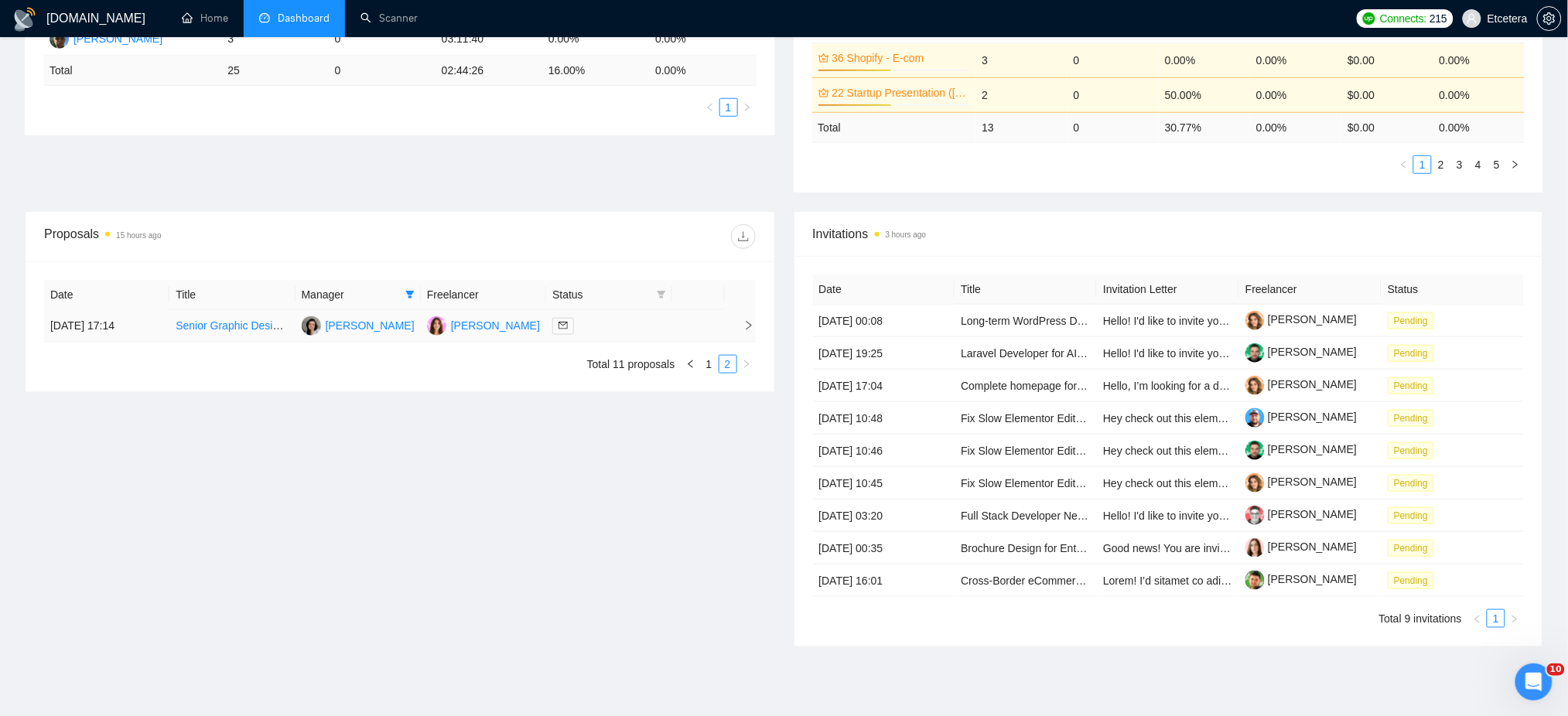
click at [617, 327] on div at bounding box center [609, 325] width 113 height 18
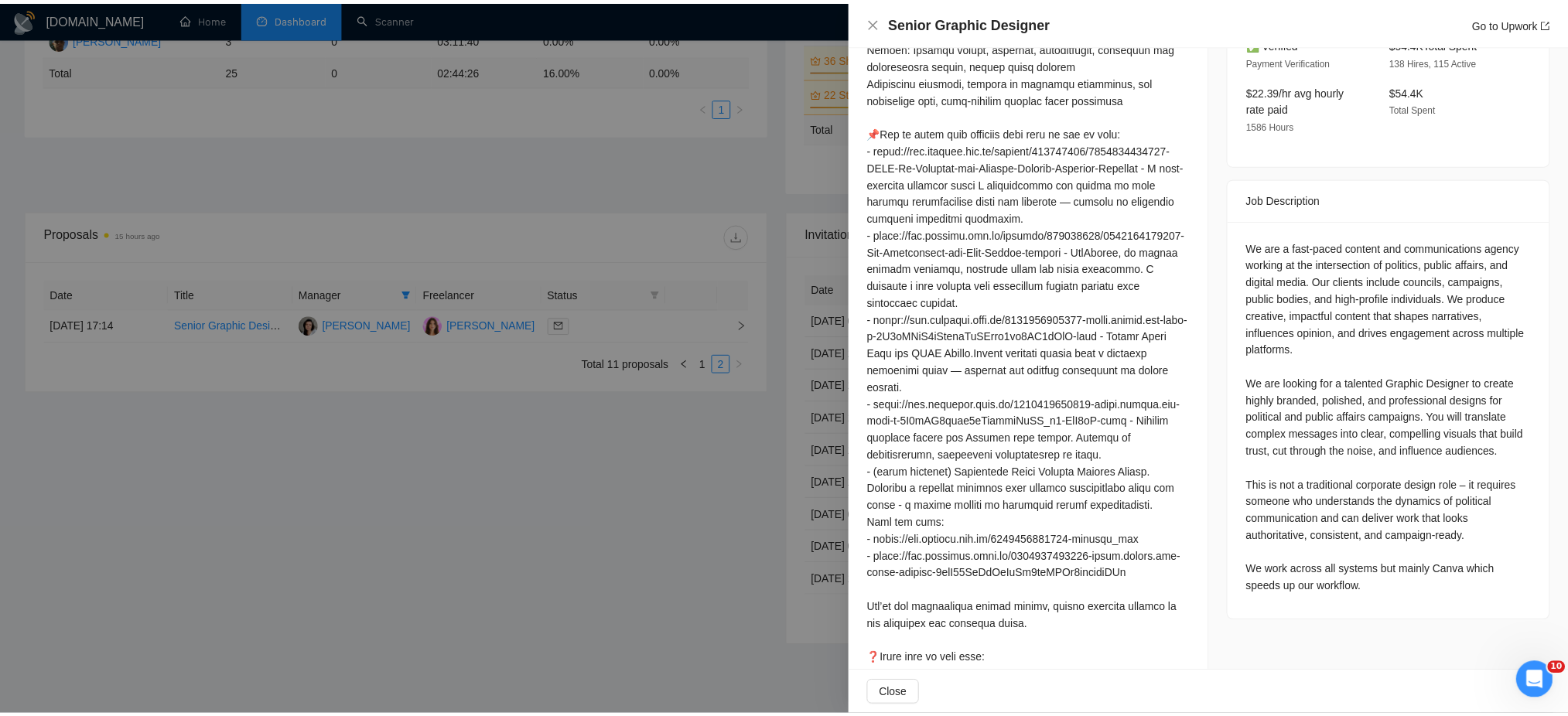
scroll to position [671, 0]
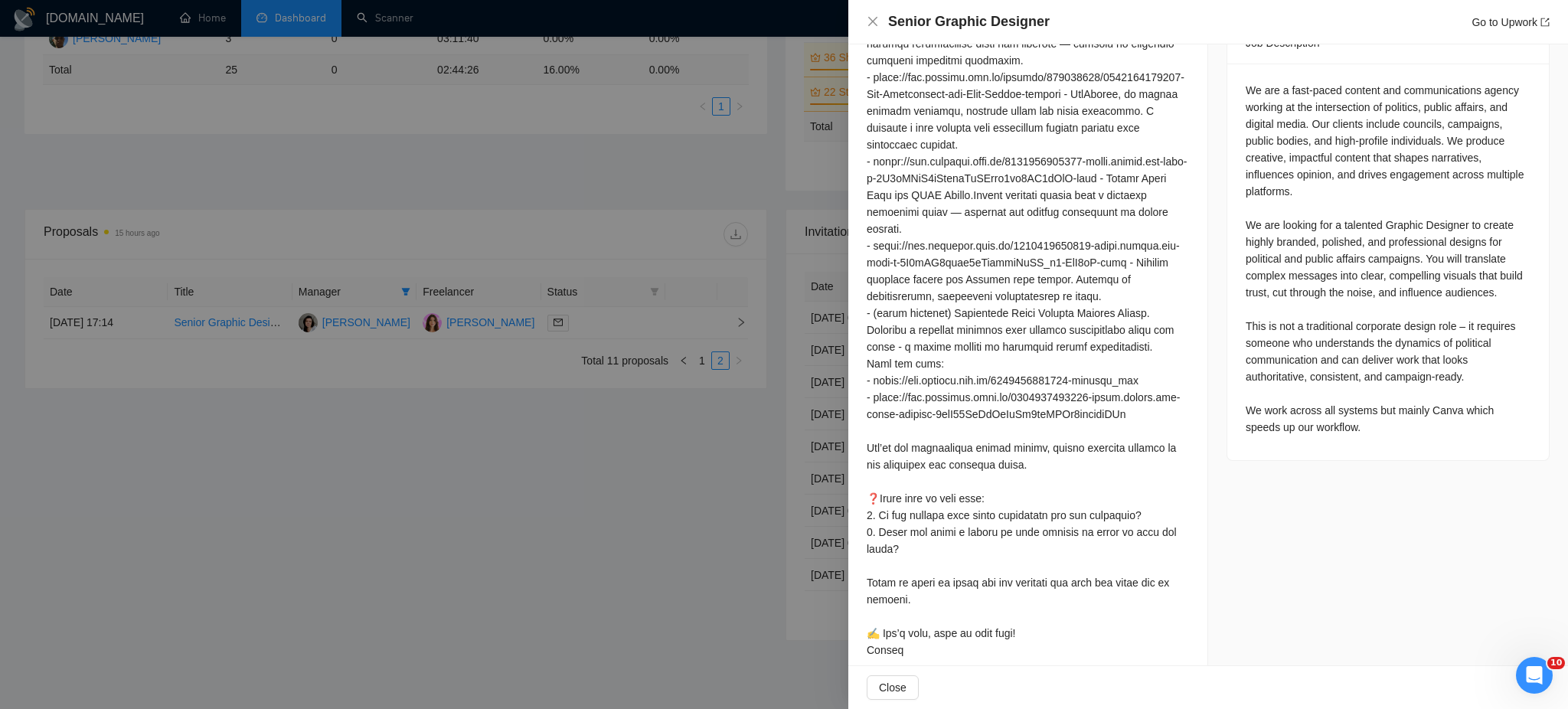
click at [685, 398] on div at bounding box center [784, 354] width 1568 height 709
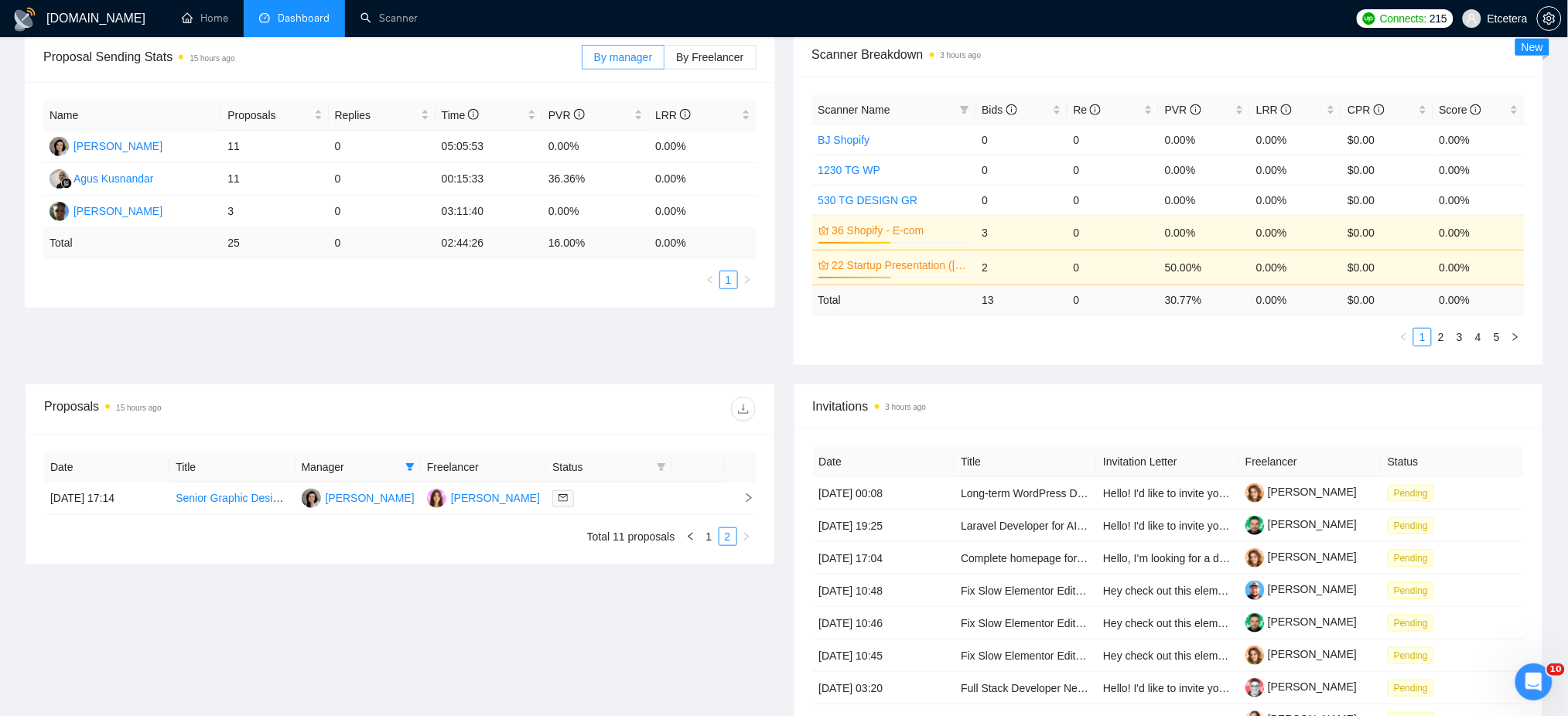
scroll to position [205, 0]
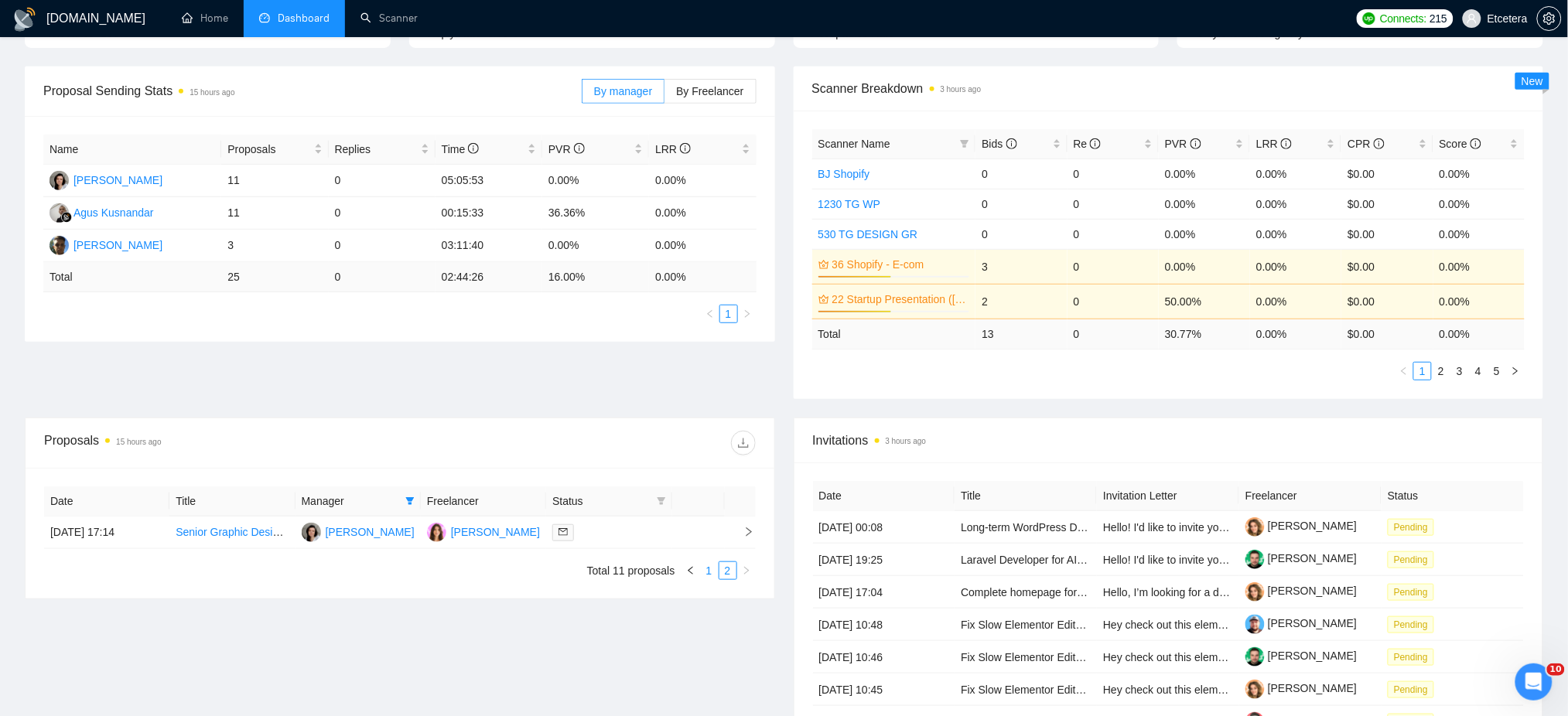
click at [704, 570] on link "1" at bounding box center [710, 571] width 17 height 17
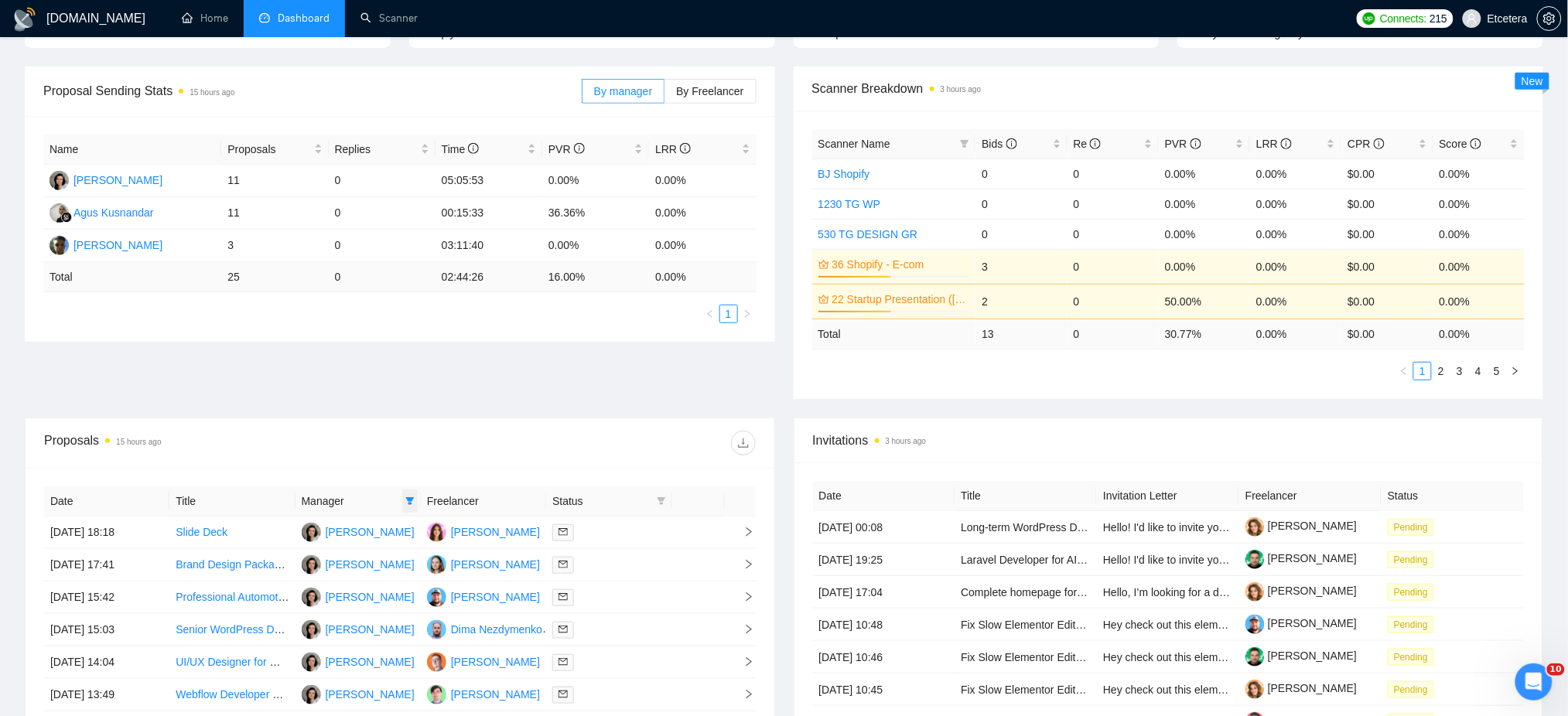
click at [409, 500] on icon "filter" at bounding box center [410, 501] width 9 height 8
click at [319, 578] on span "Tatyana Tymofieieva" at bounding box center [358, 581] width 89 height 13
checkbox input "false"
click at [403, 443] on div at bounding box center [578, 443] width 356 height 25
